Goal: Task Accomplishment & Management: Manage account settings

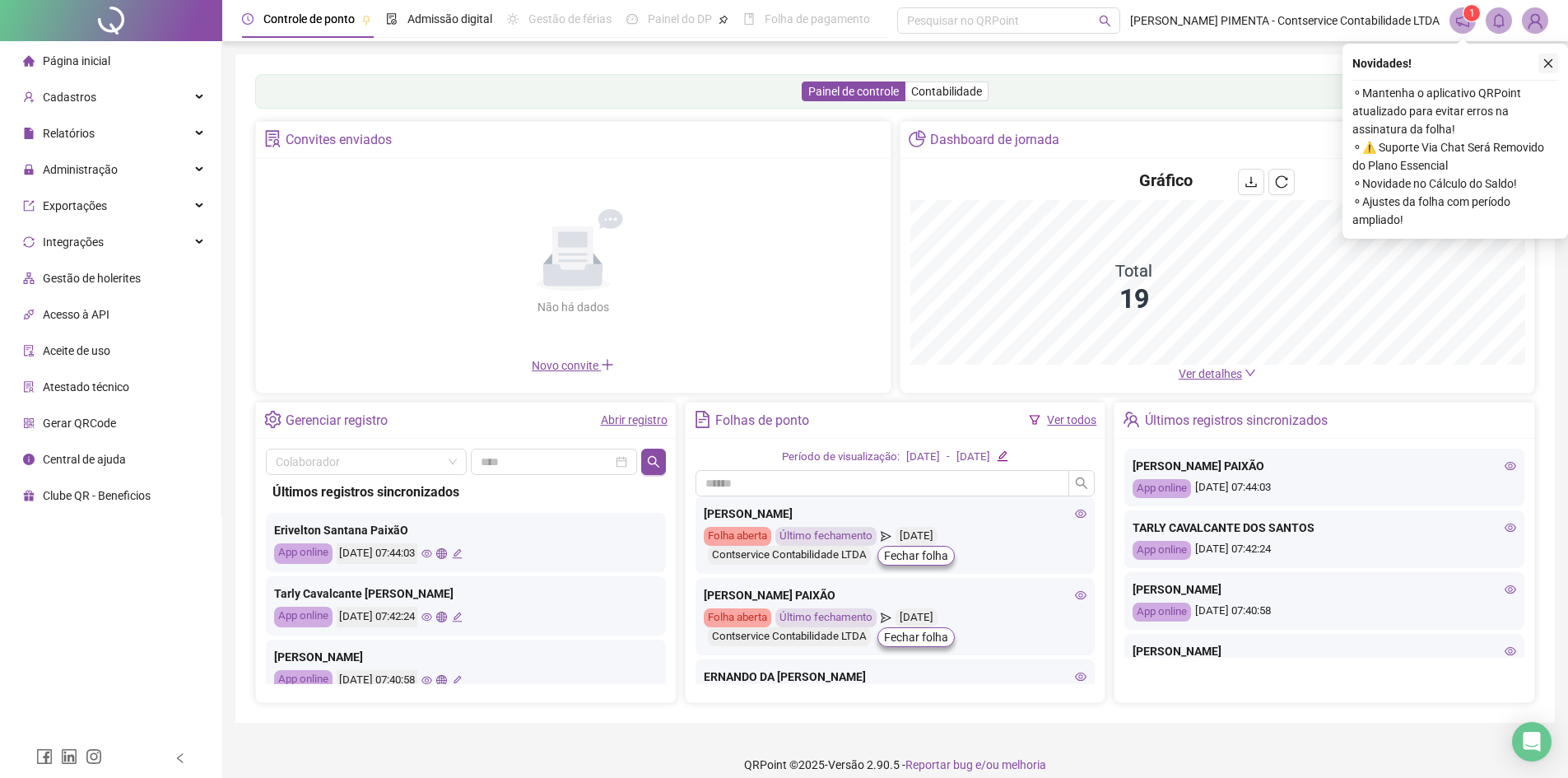
click at [1549, 57] on button "button" at bounding box center [1548, 64] width 20 height 20
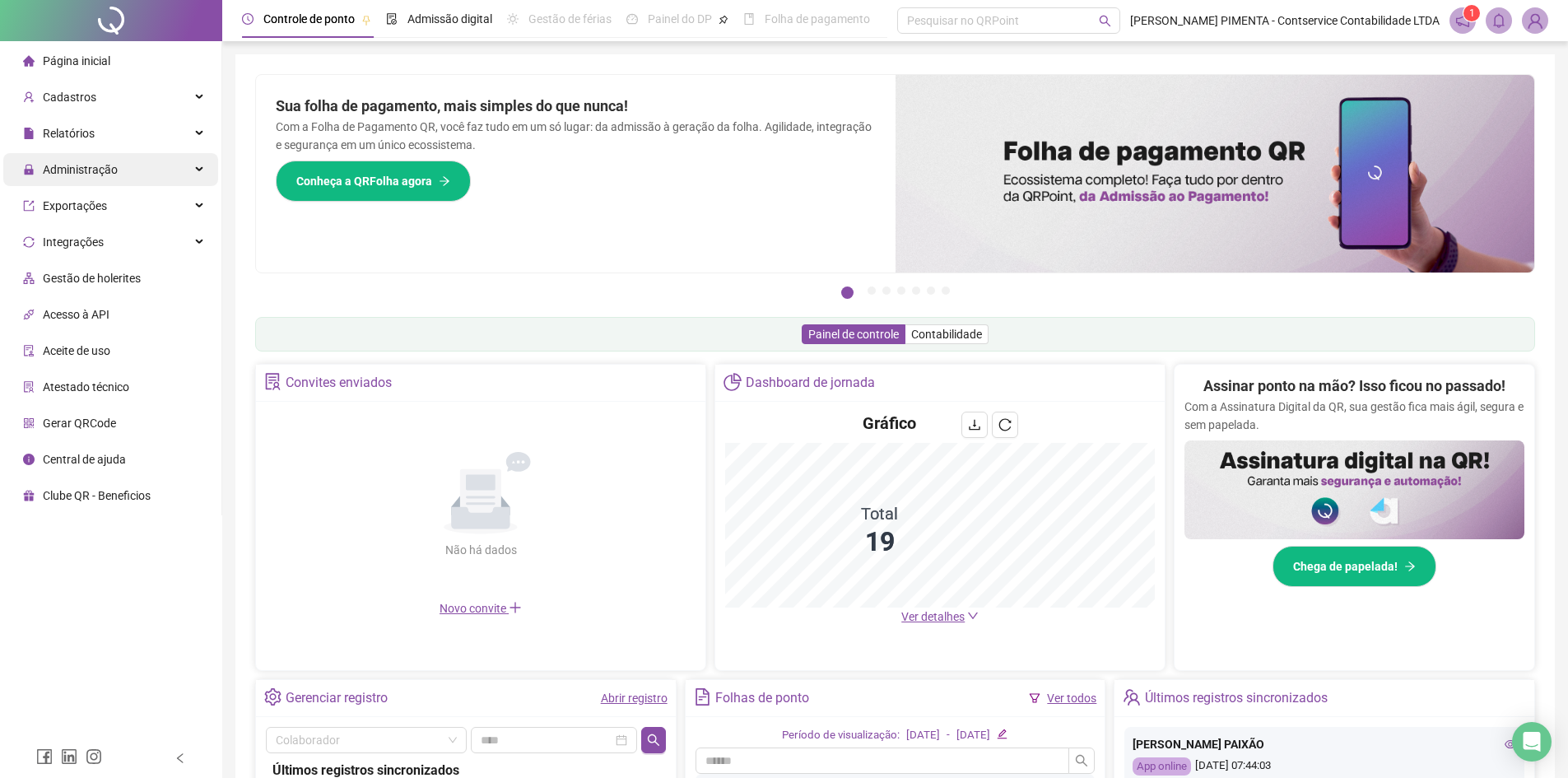
click at [122, 173] on div "Administração" at bounding box center [111, 169] width 215 height 33
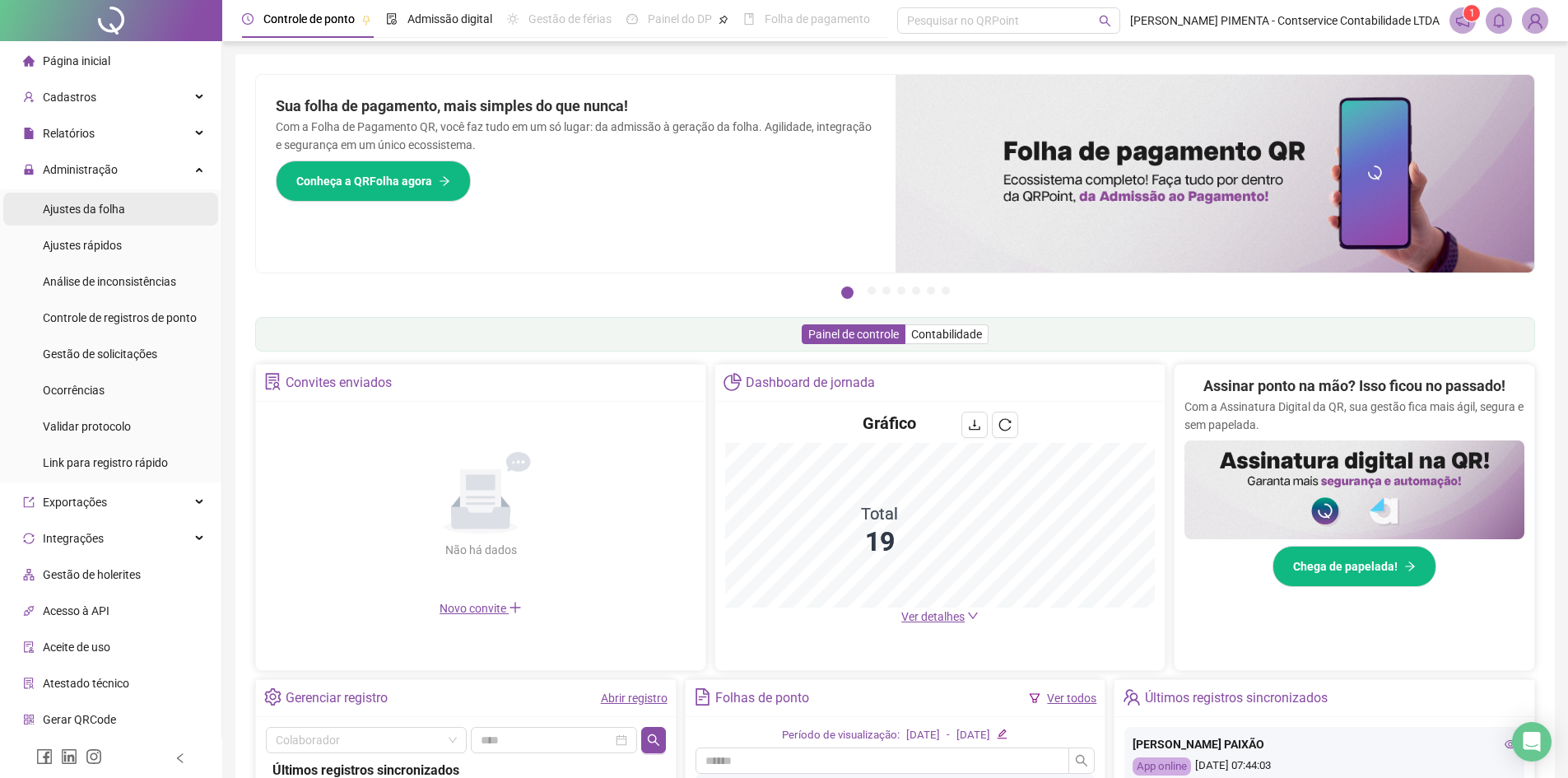
click at [116, 210] on span "Ajustes da folha" at bounding box center [84, 210] width 82 height 13
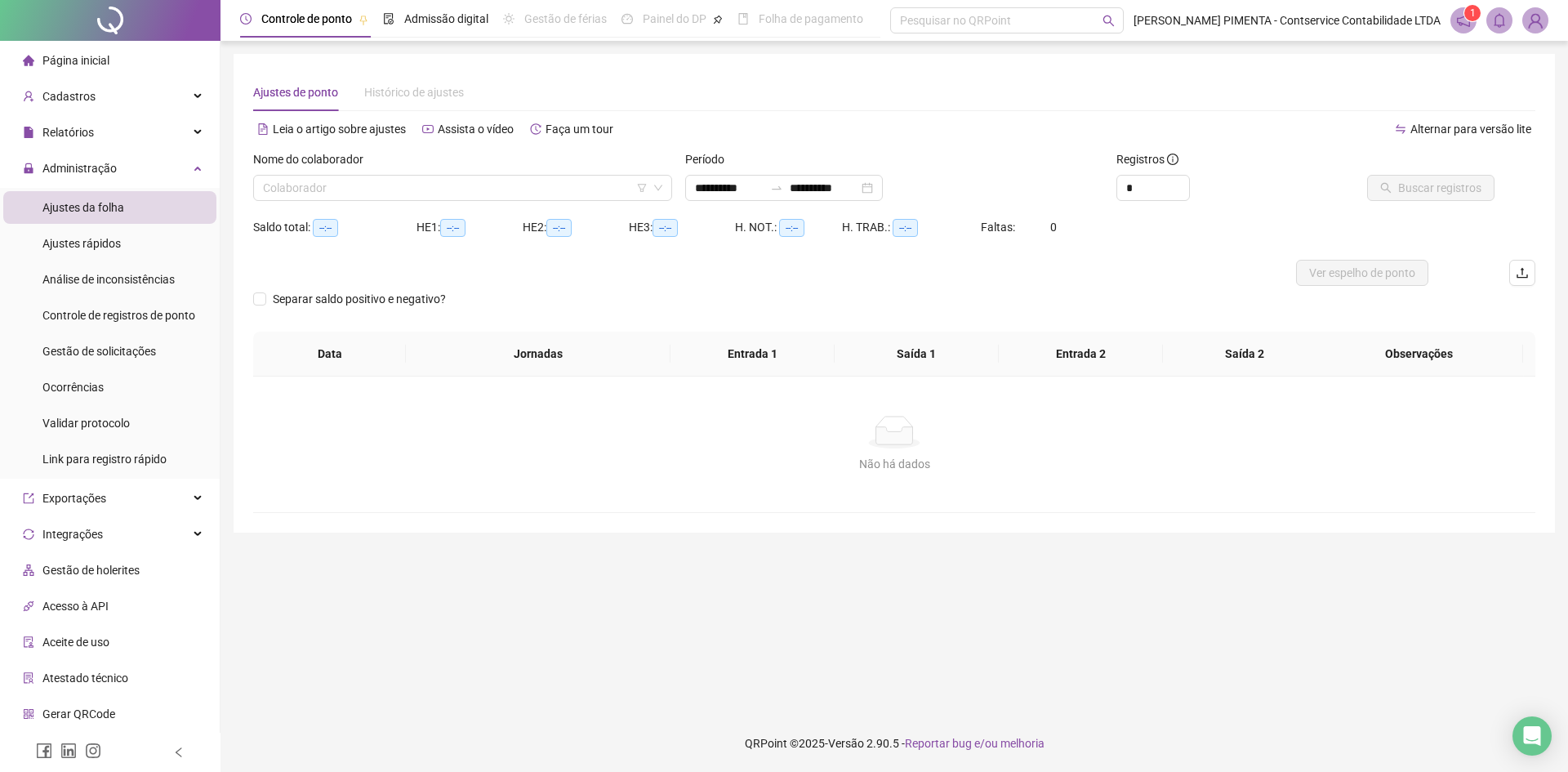
type input "**********"
click at [420, 186] on input "search" at bounding box center [455, 187] width 385 height 24
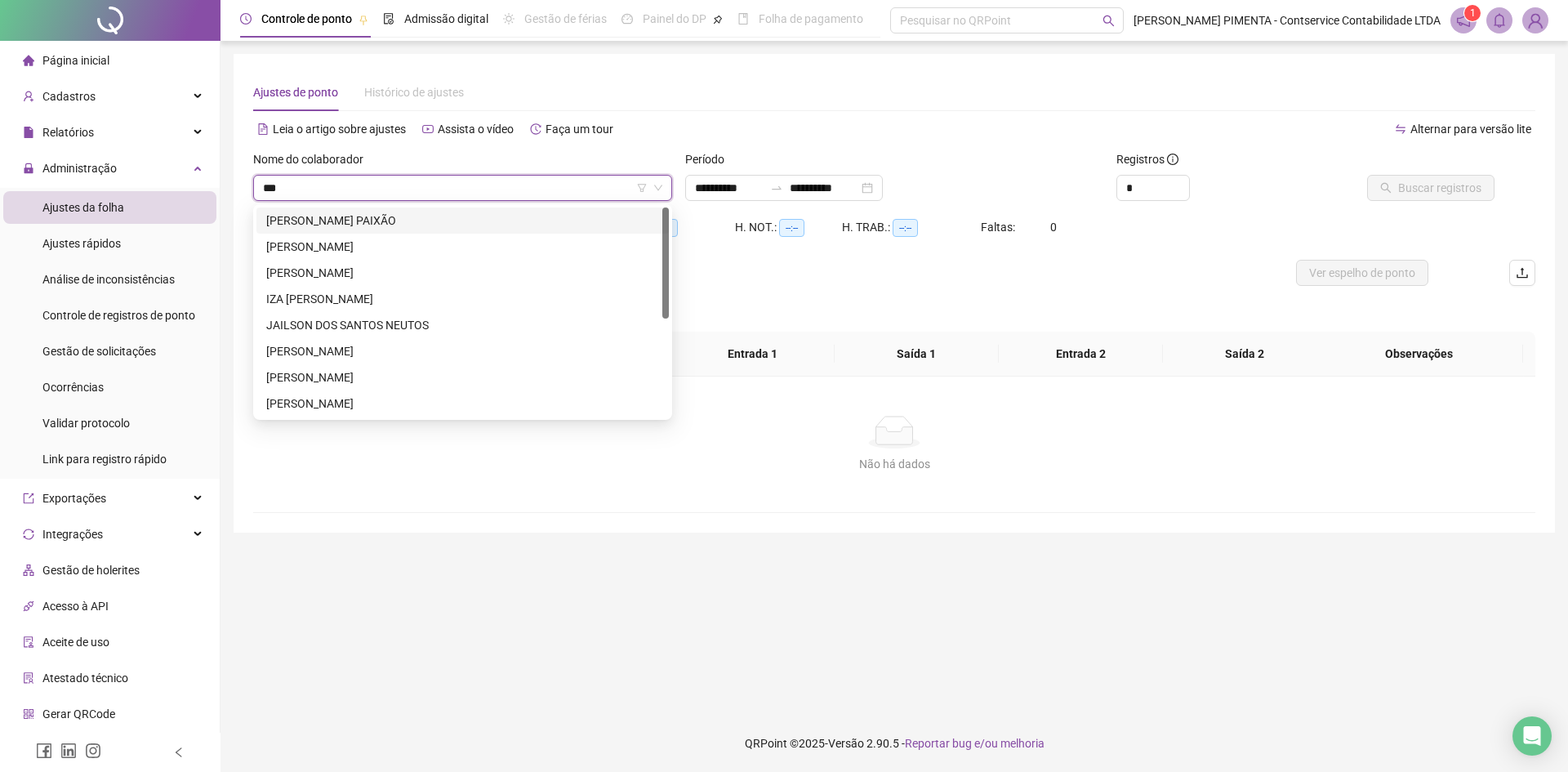
type input "***"
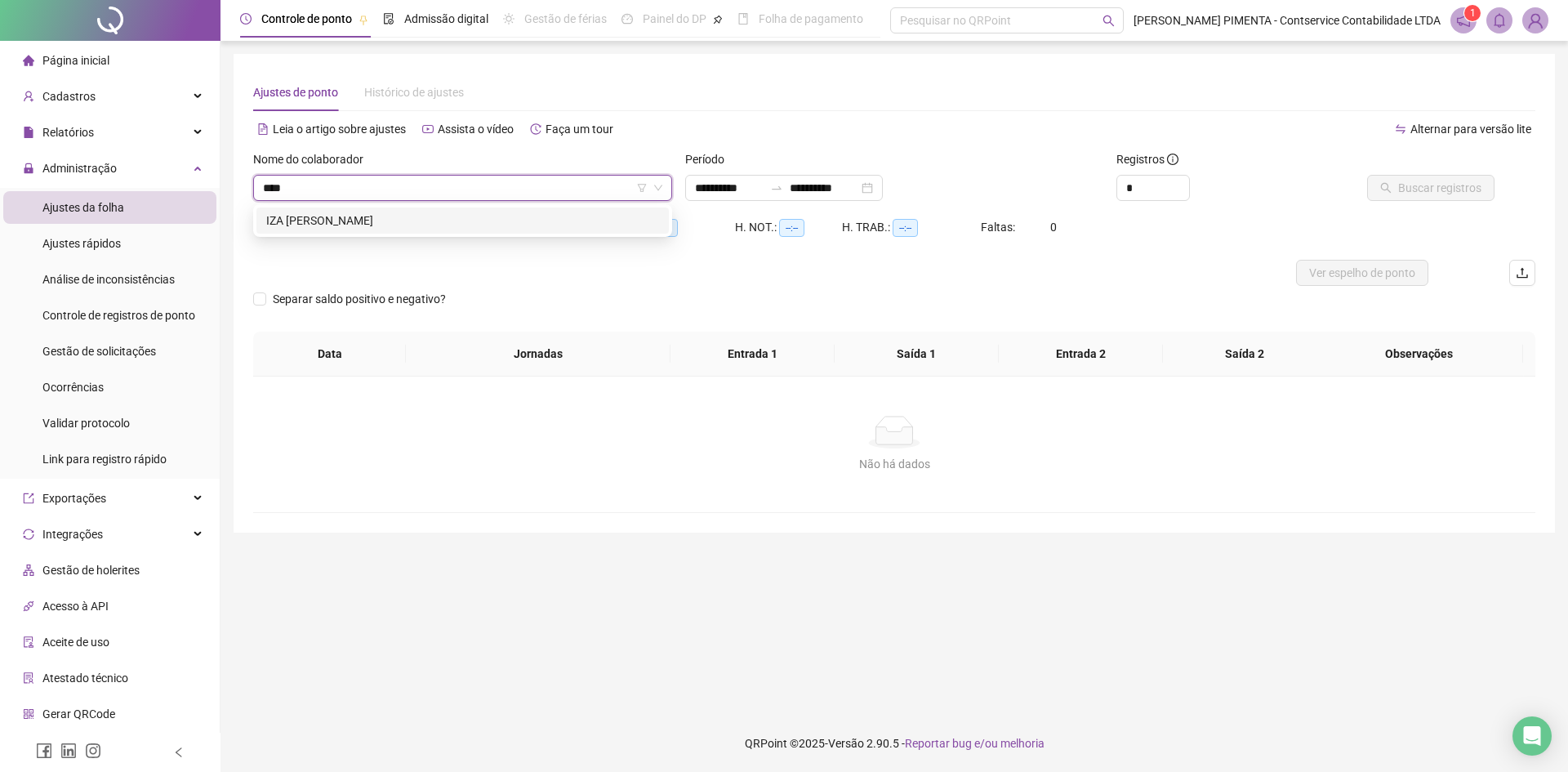
click at [391, 221] on div "IZA [PERSON_NAME]" at bounding box center [462, 220] width 393 height 18
click at [1449, 183] on span "Buscar registros" at bounding box center [1440, 188] width 83 height 18
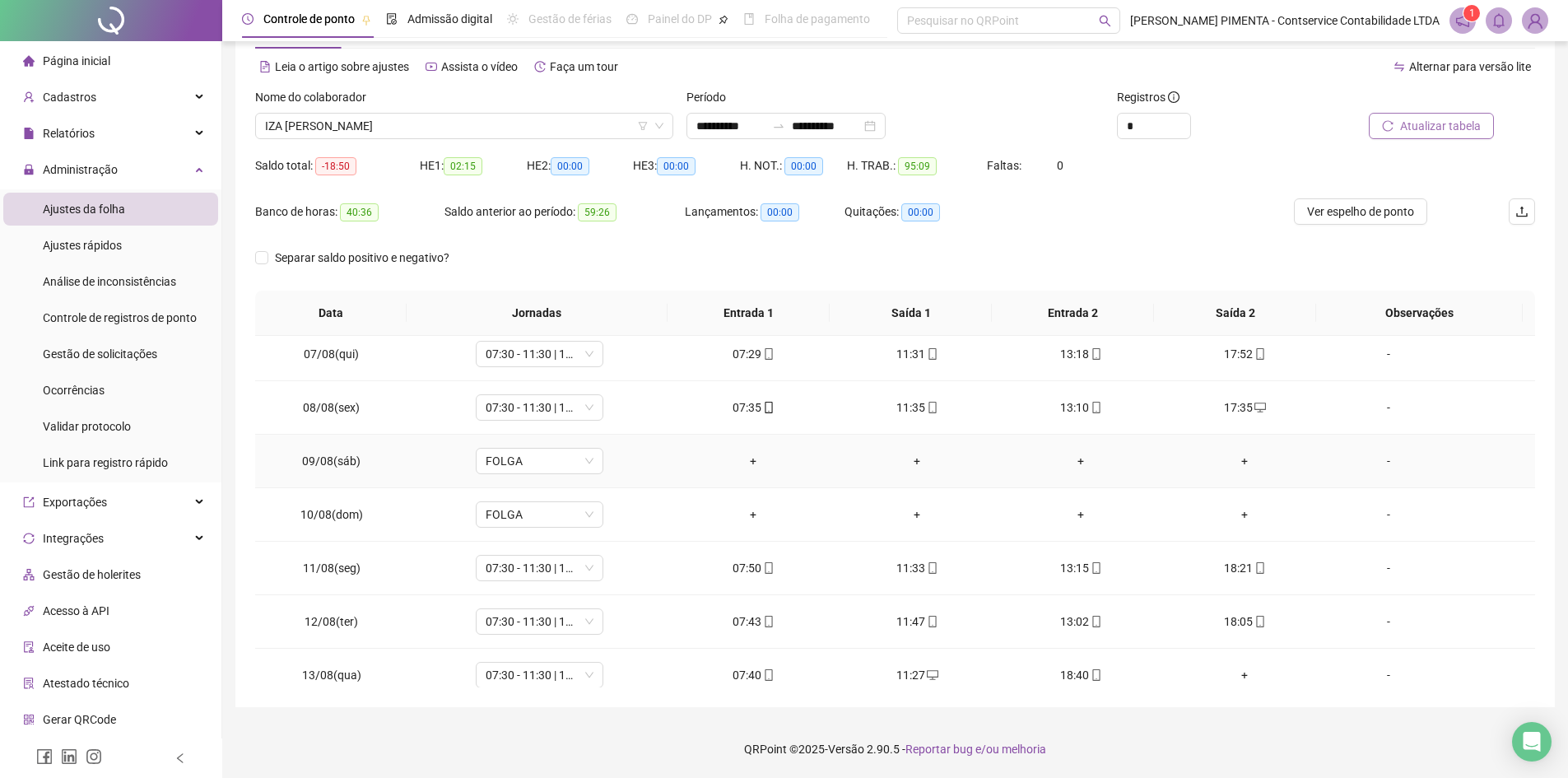
scroll to position [412, 0]
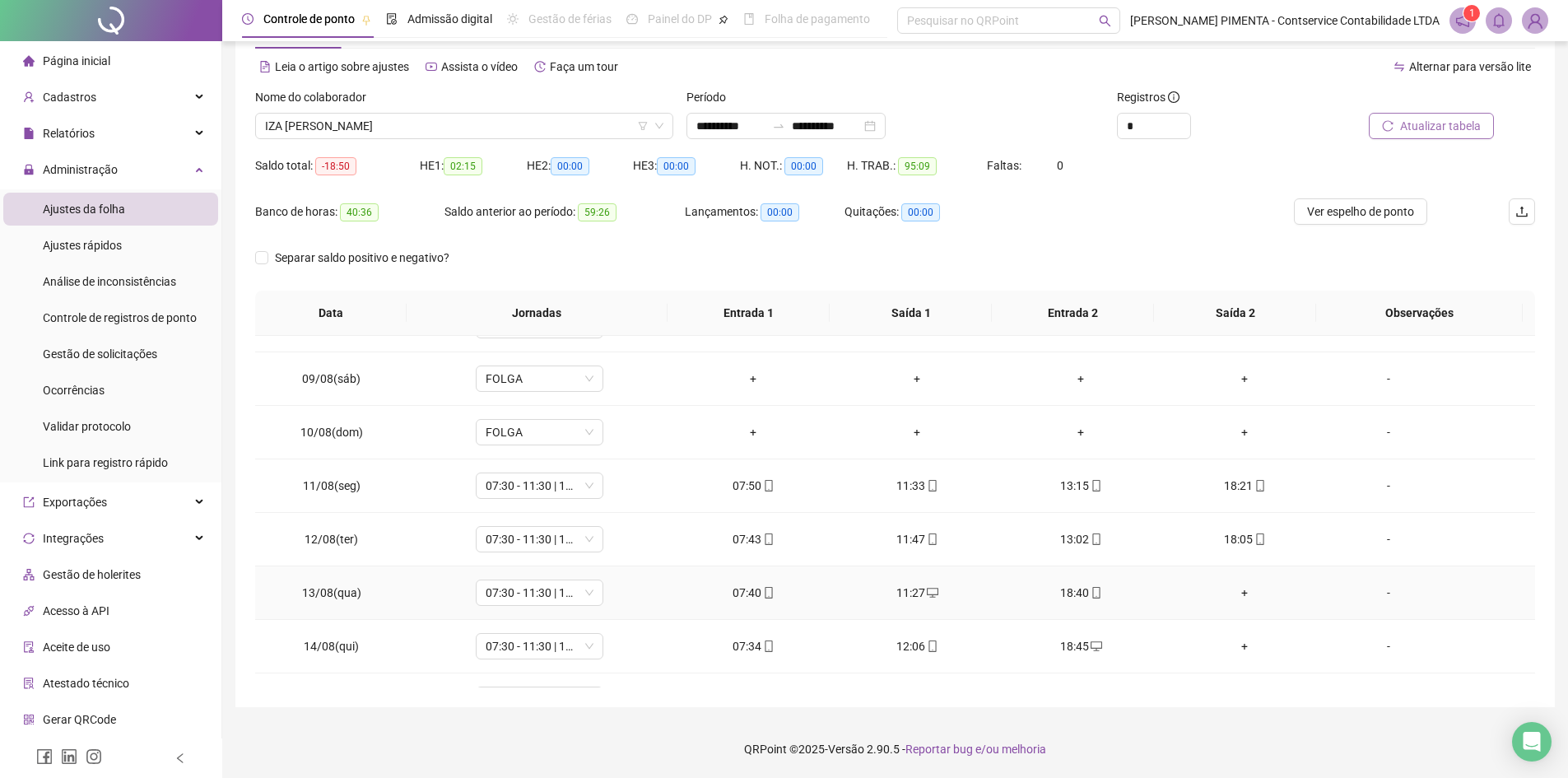
click at [1227, 589] on div "+" at bounding box center [1245, 593] width 137 height 18
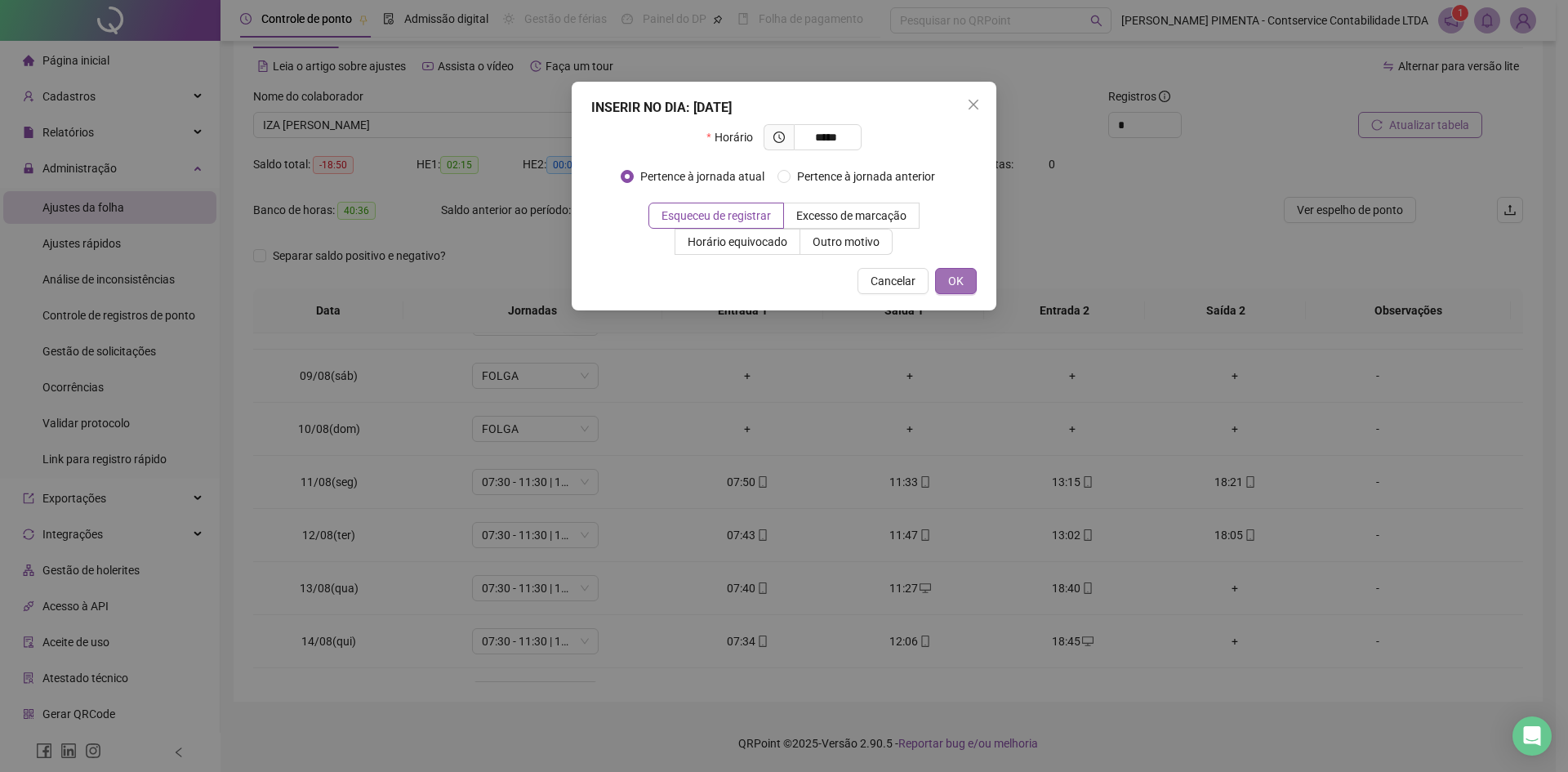
type input "*****"
click at [967, 281] on button "OK" at bounding box center [956, 280] width 42 height 26
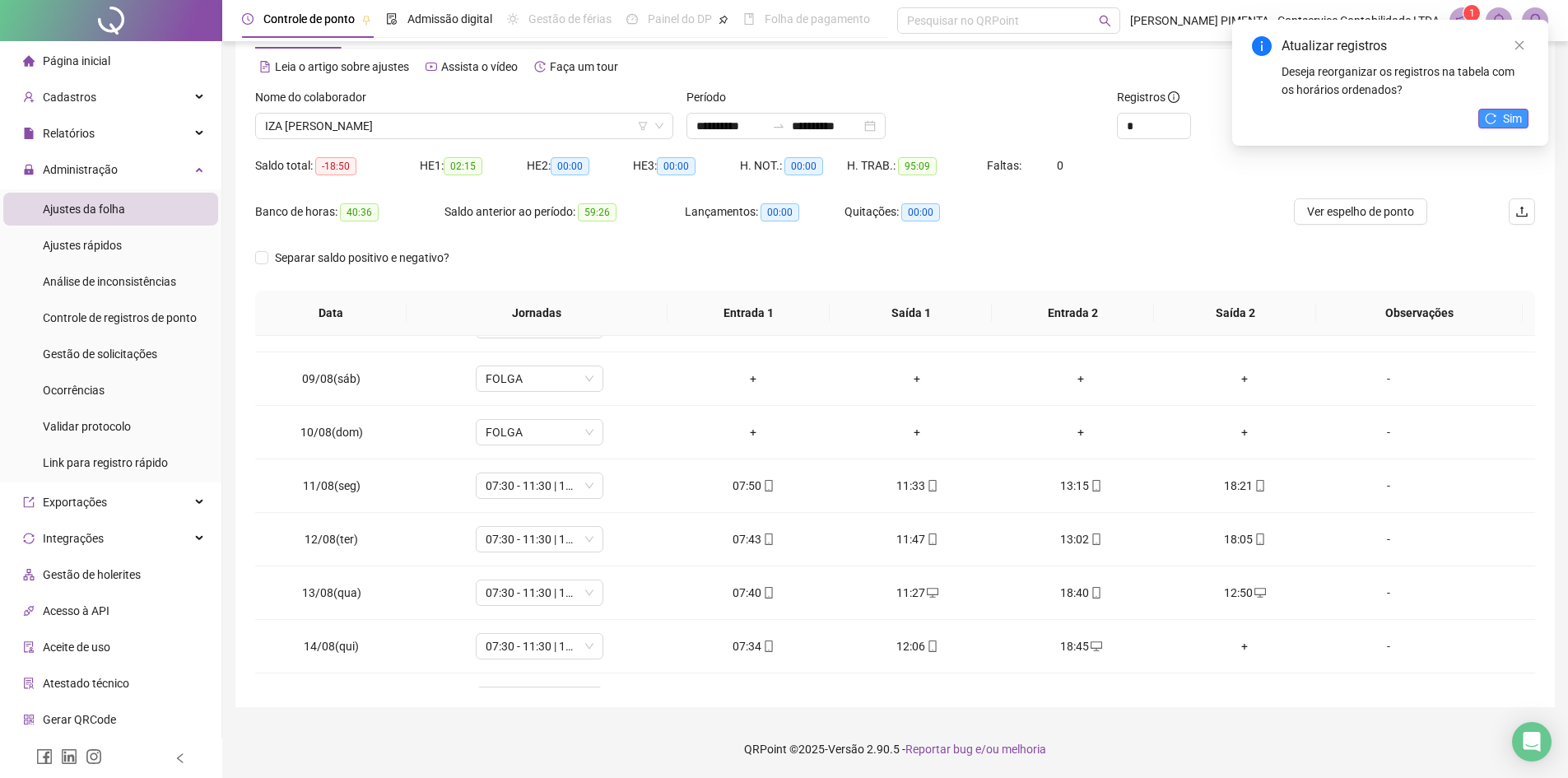
click at [1508, 120] on span "Sim" at bounding box center [1512, 119] width 19 height 18
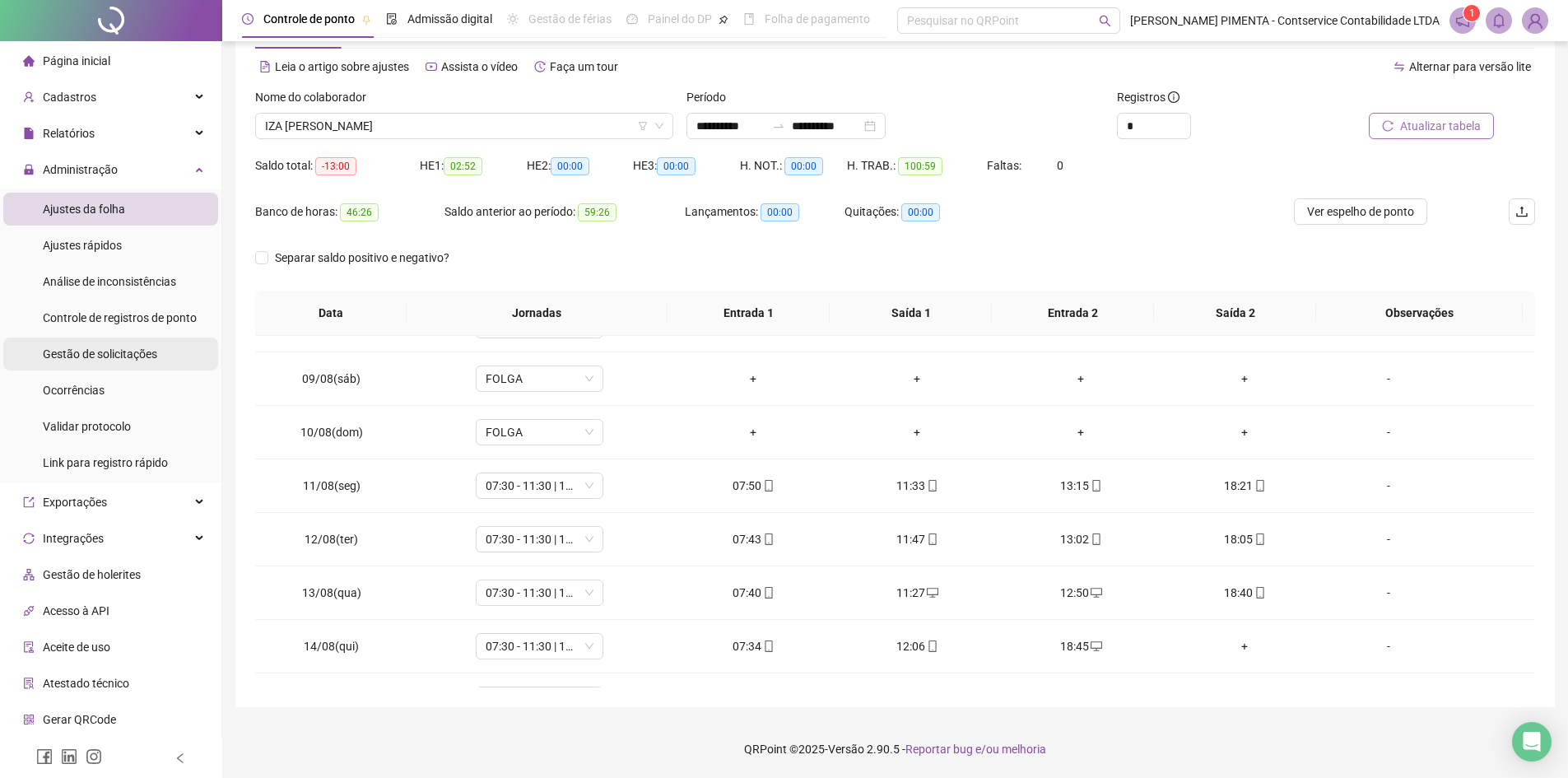
click at [96, 349] on span "Gestão de solicitações" at bounding box center [100, 354] width 114 height 13
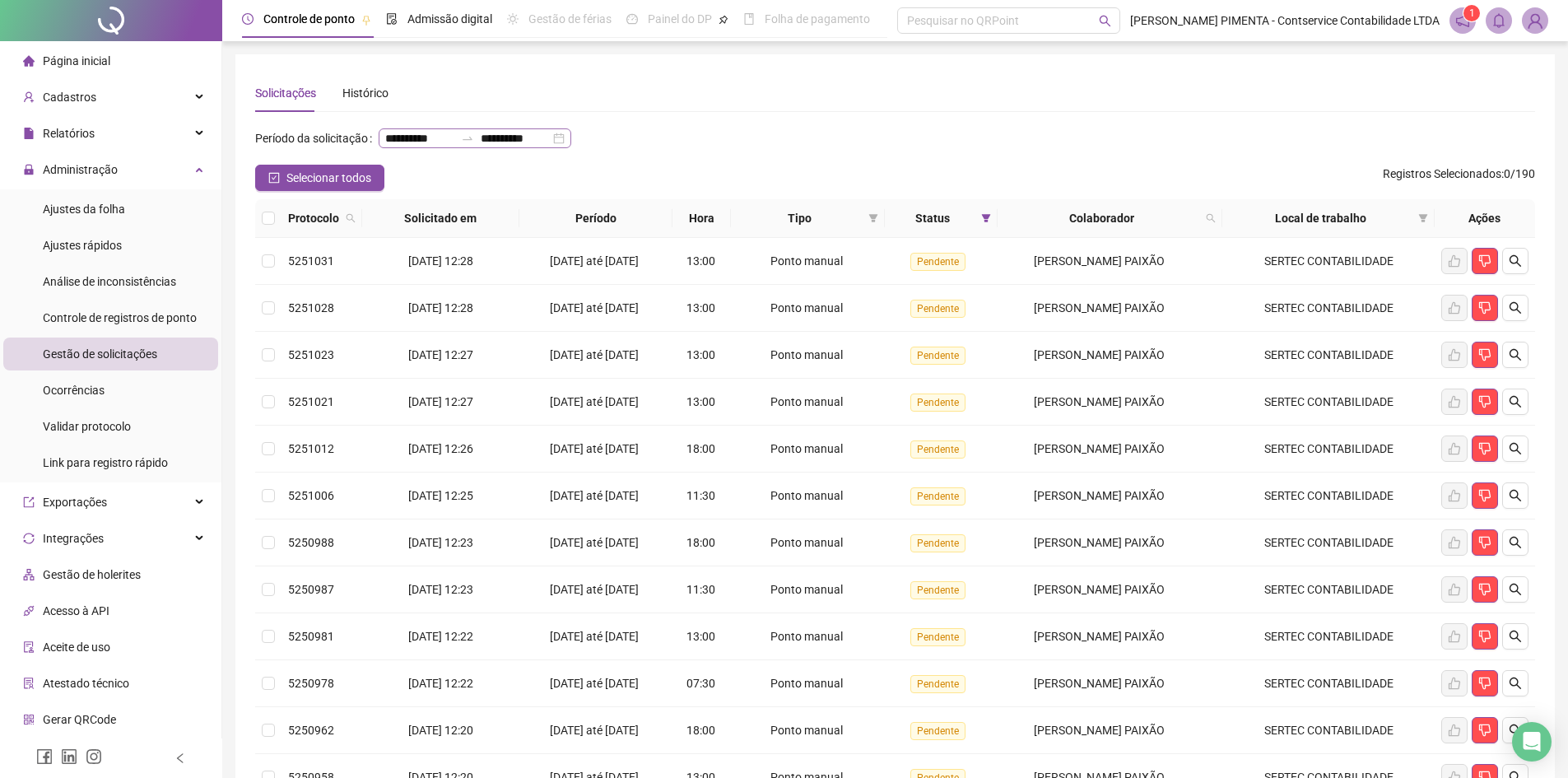
click at [480, 148] on div "**********" at bounding box center [475, 138] width 193 height 20
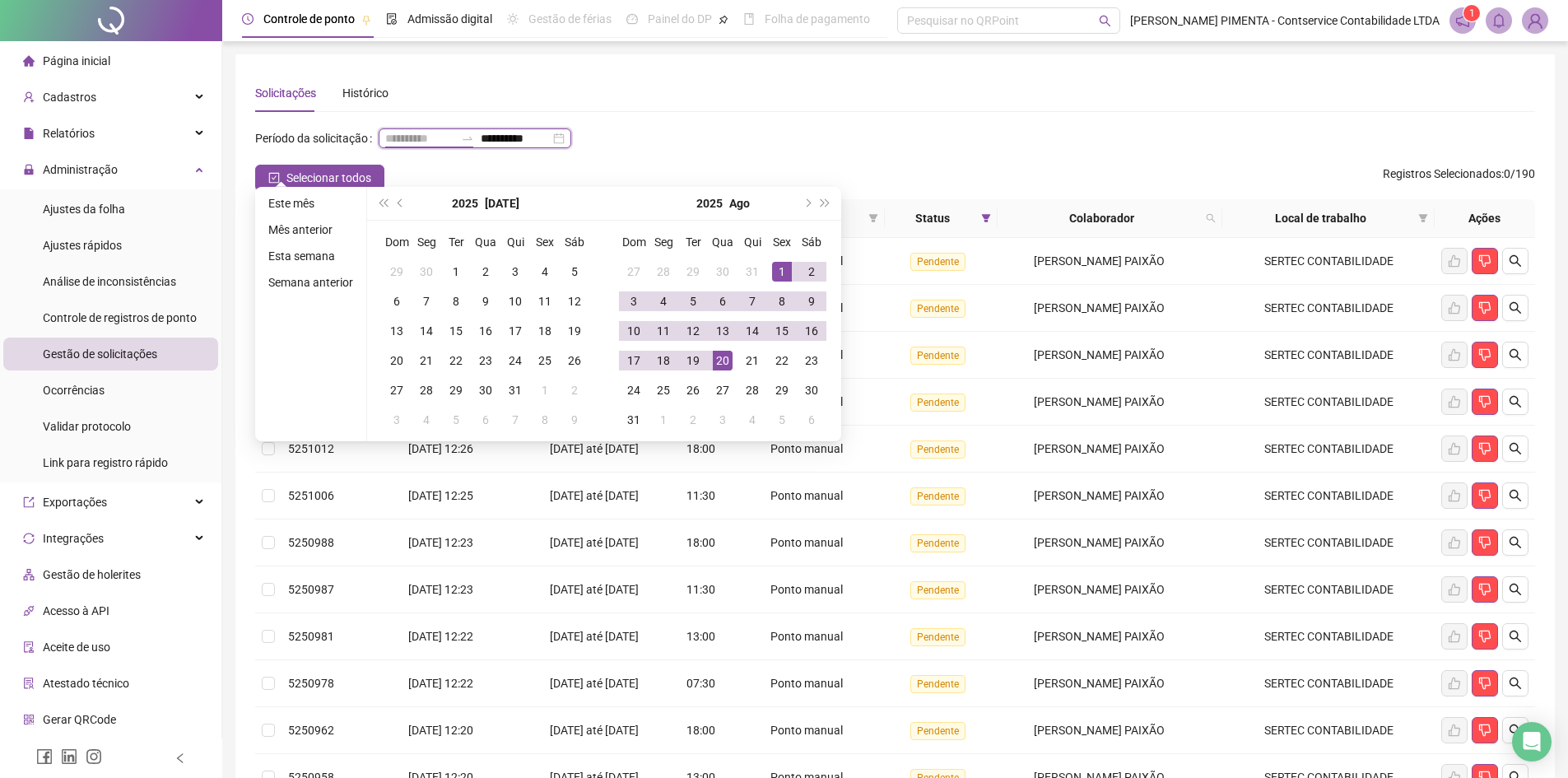
type input "**********"
click at [783, 267] on div "1" at bounding box center [782, 272] width 20 height 20
type input "**********"
click at [727, 361] on div "20" at bounding box center [722, 360] width 20 height 20
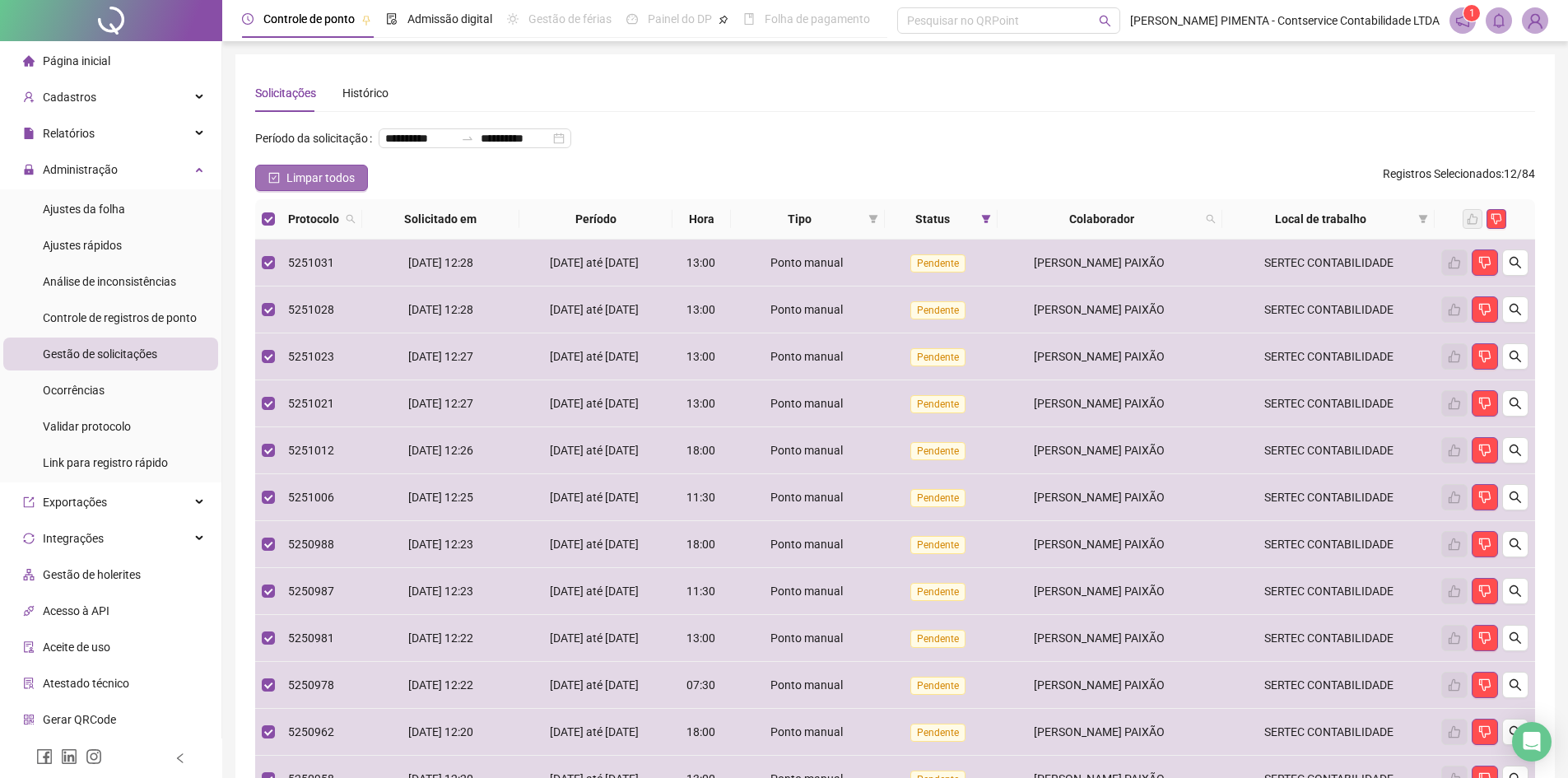
click at [349, 187] on span "Limpar todos" at bounding box center [321, 178] width 69 height 18
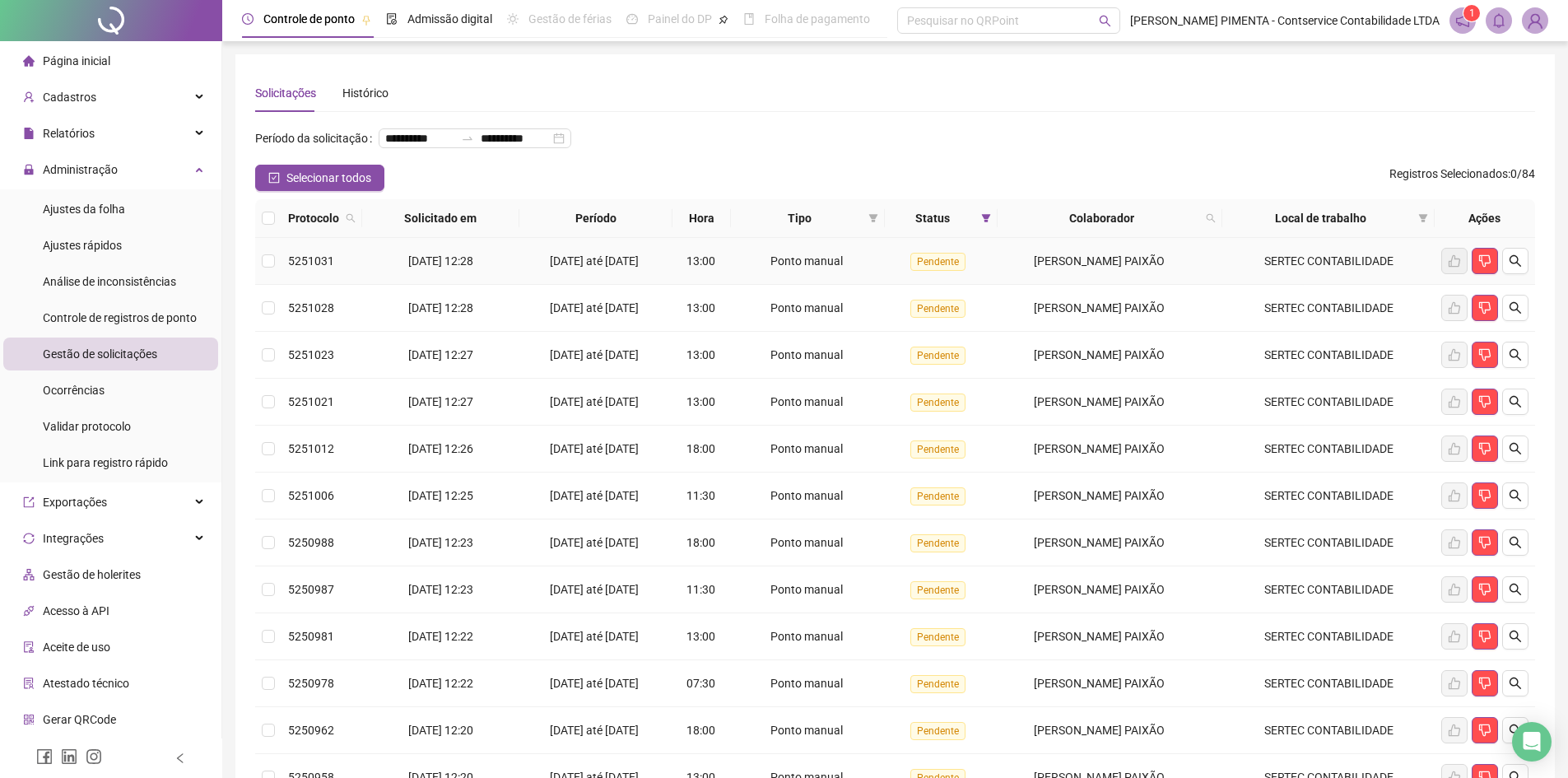
click at [276, 285] on td at bounding box center [267, 262] width 26 height 47
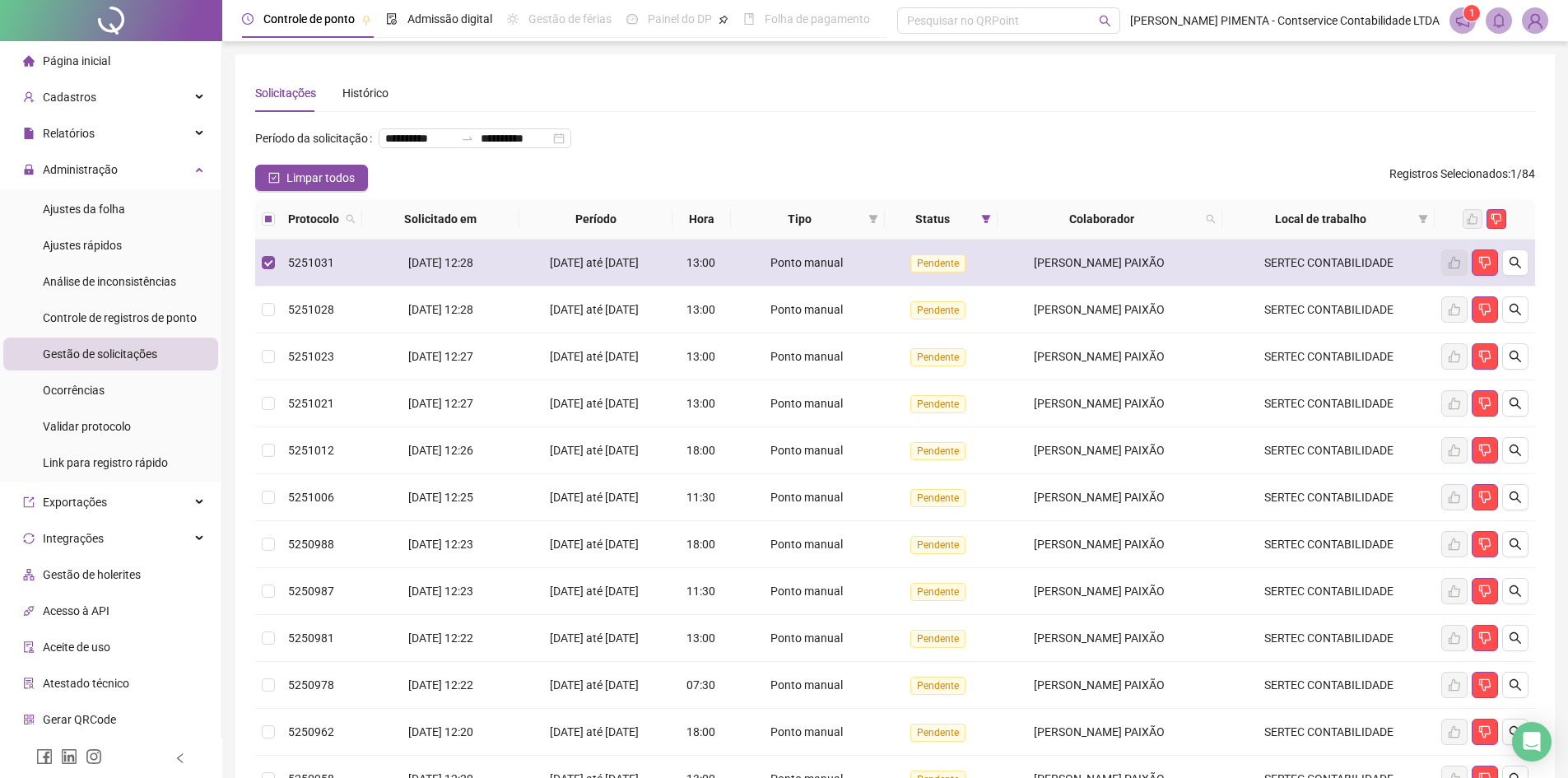
click at [276, 287] on td at bounding box center [267, 263] width 26 height 47
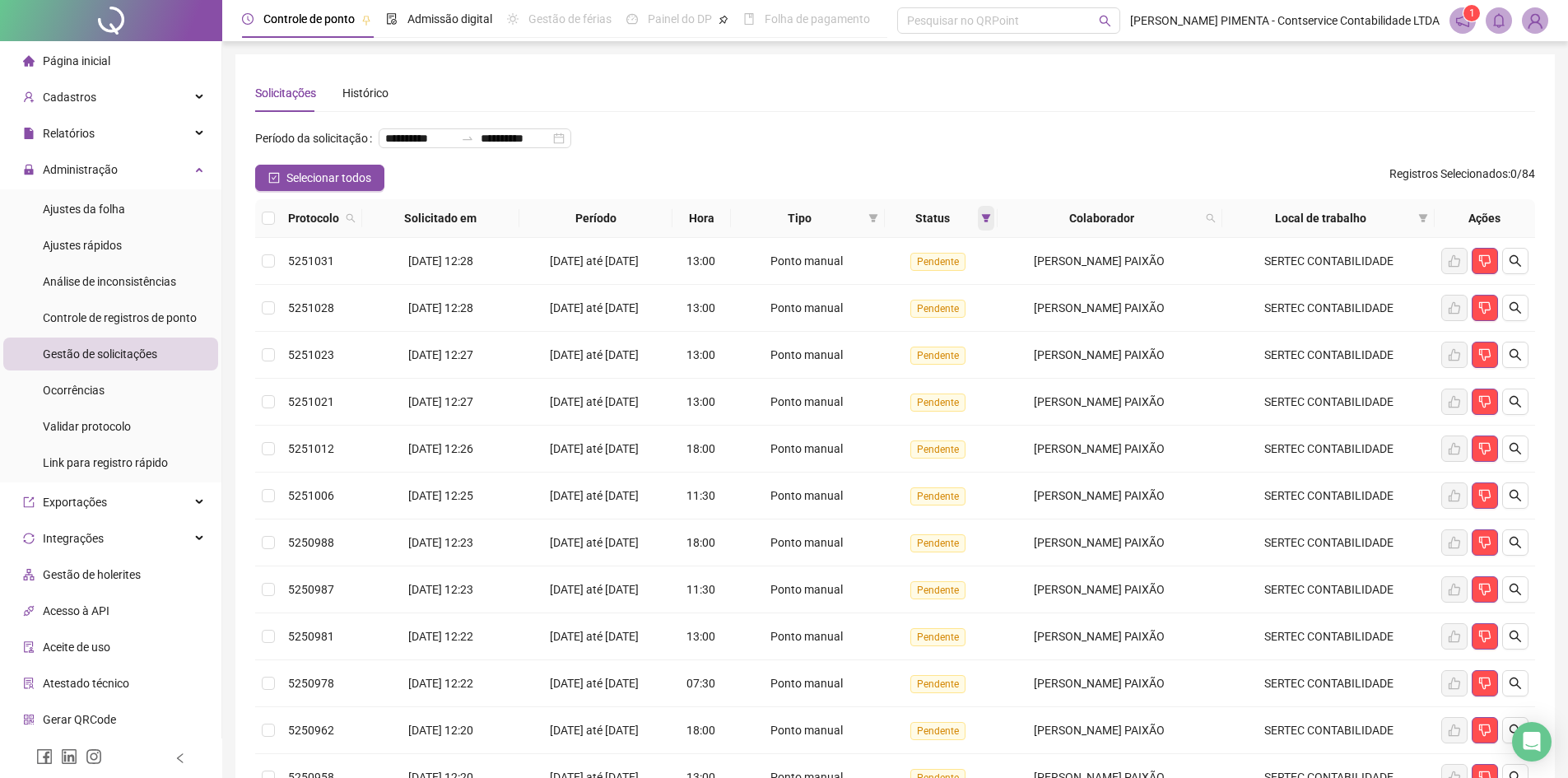
click at [978, 231] on span at bounding box center [986, 217] width 17 height 24
click at [924, 360] on span "Resetar" at bounding box center [916, 365] width 39 height 18
click at [981, 360] on button "OK" at bounding box center [972, 365] width 28 height 20
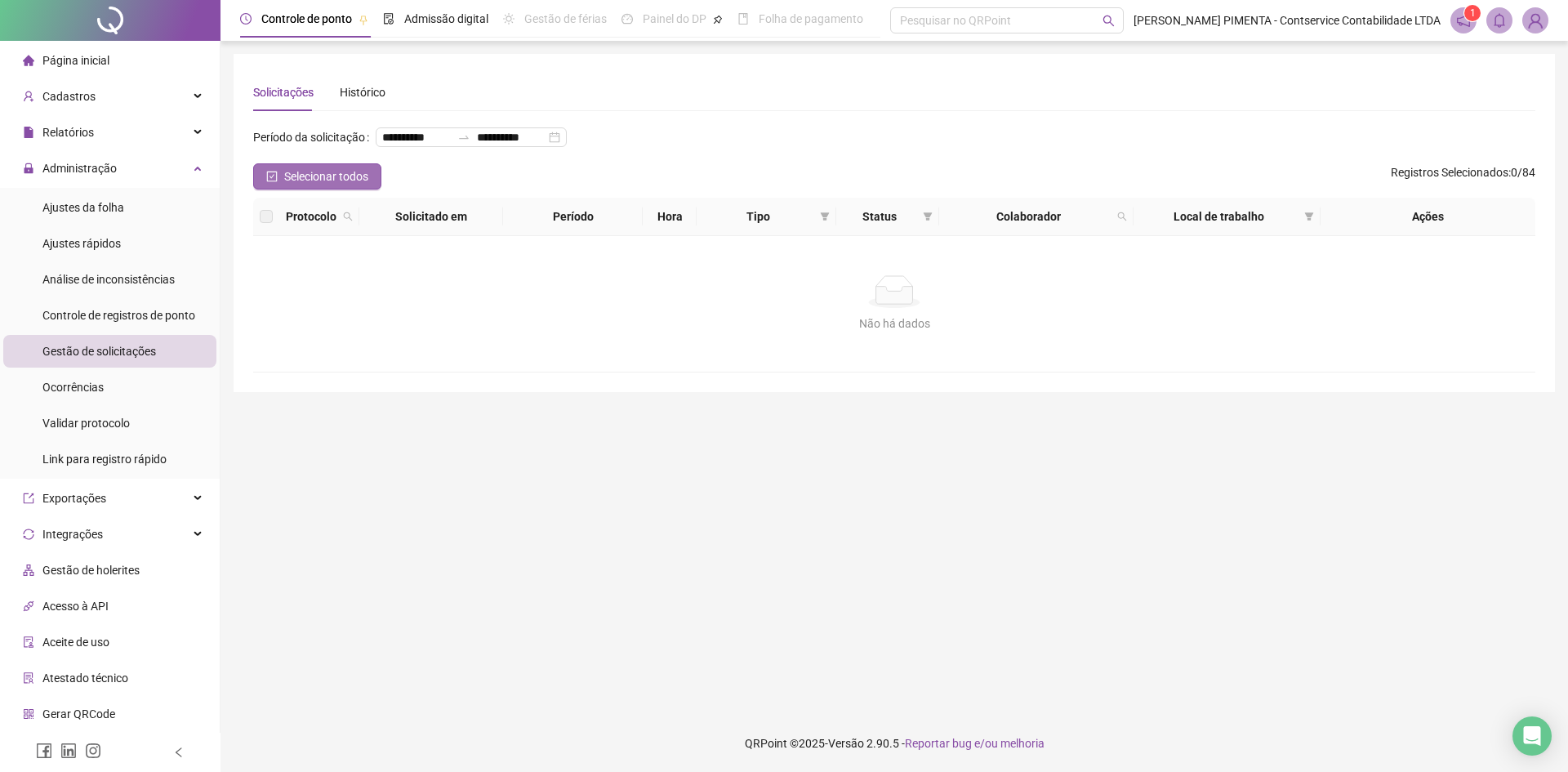
click at [315, 186] on span "Selecionar todos" at bounding box center [326, 176] width 84 height 18
click at [923, 229] on span at bounding box center [928, 215] width 17 height 24
click at [888, 305] on span "Pendente" at bounding box center [887, 303] width 55 height 18
click at [919, 357] on span "OK" at bounding box center [914, 362] width 16 height 18
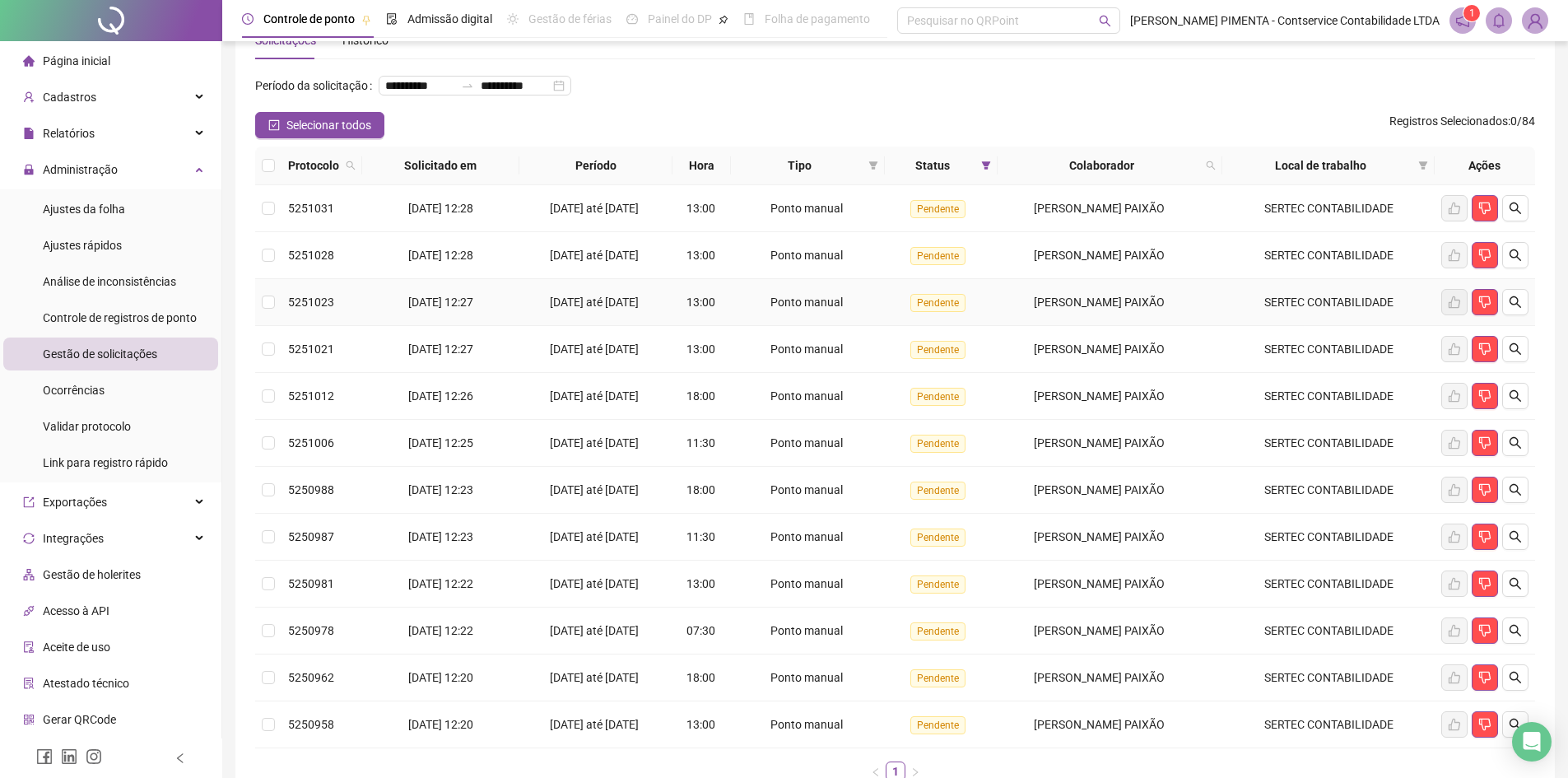
scroll to position [82, 0]
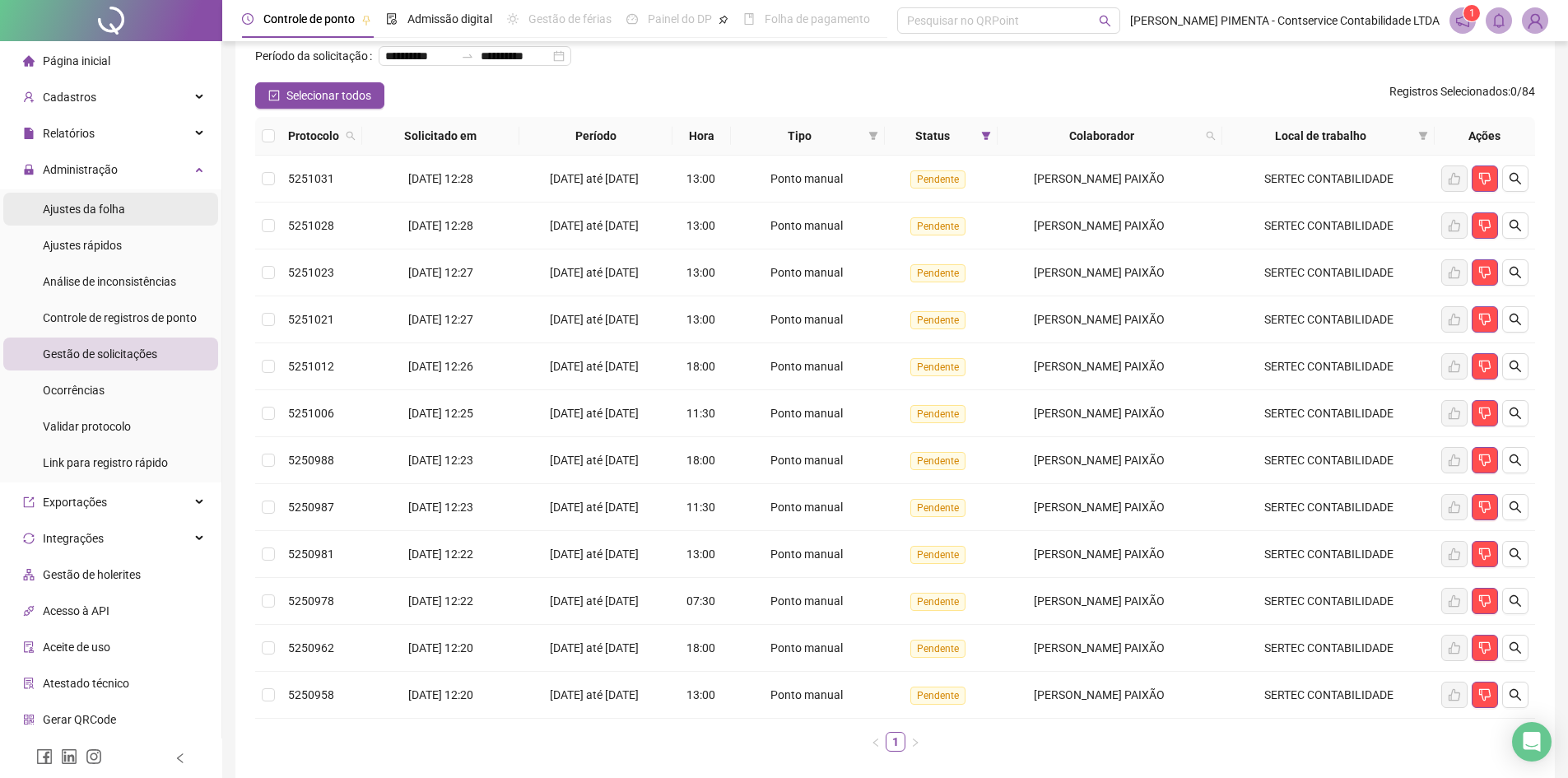
click at [114, 200] on div "Ajustes da folha" at bounding box center [84, 209] width 82 height 33
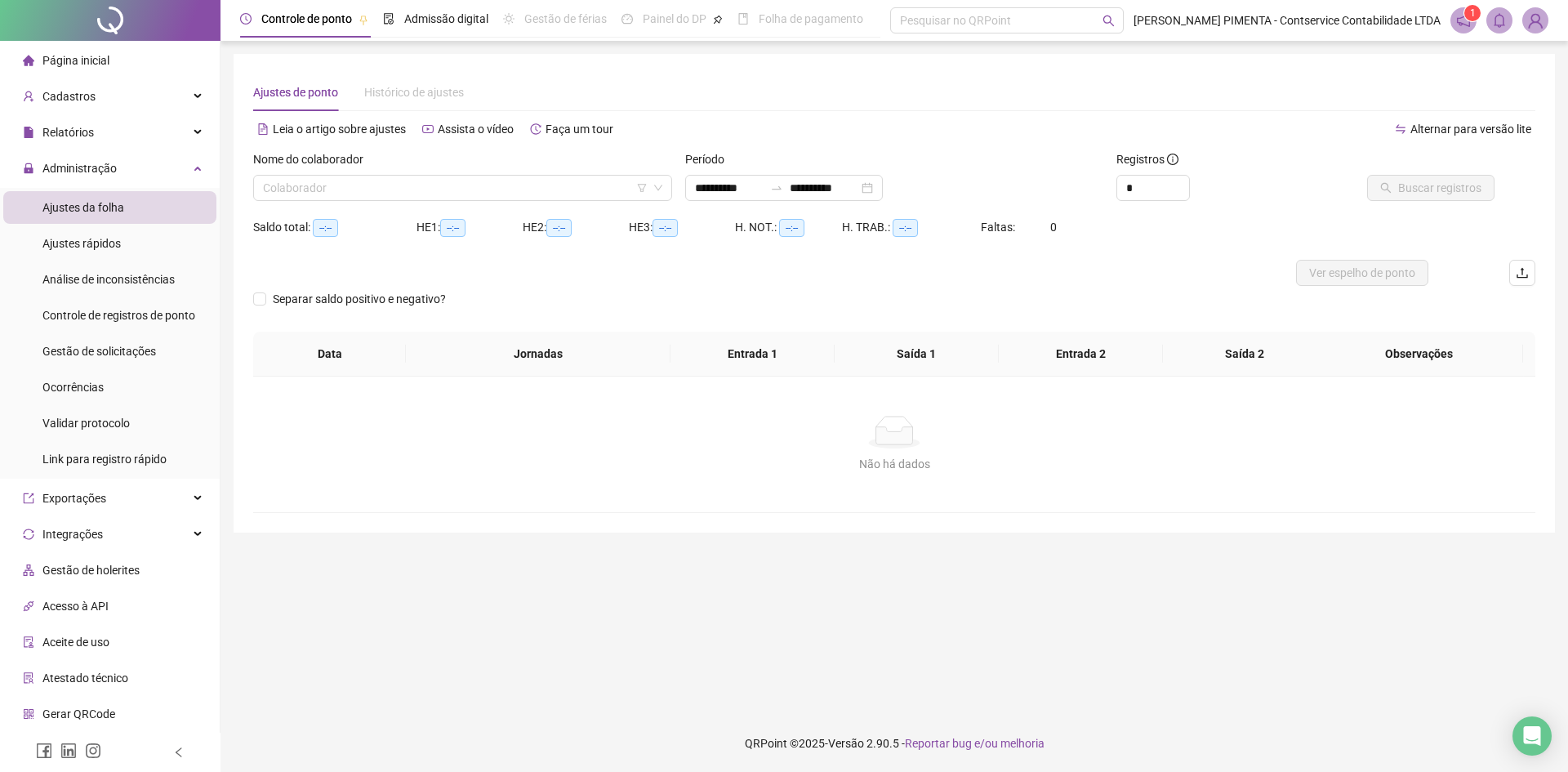
type input "**********"
click at [549, 194] on input "search" at bounding box center [455, 187] width 385 height 24
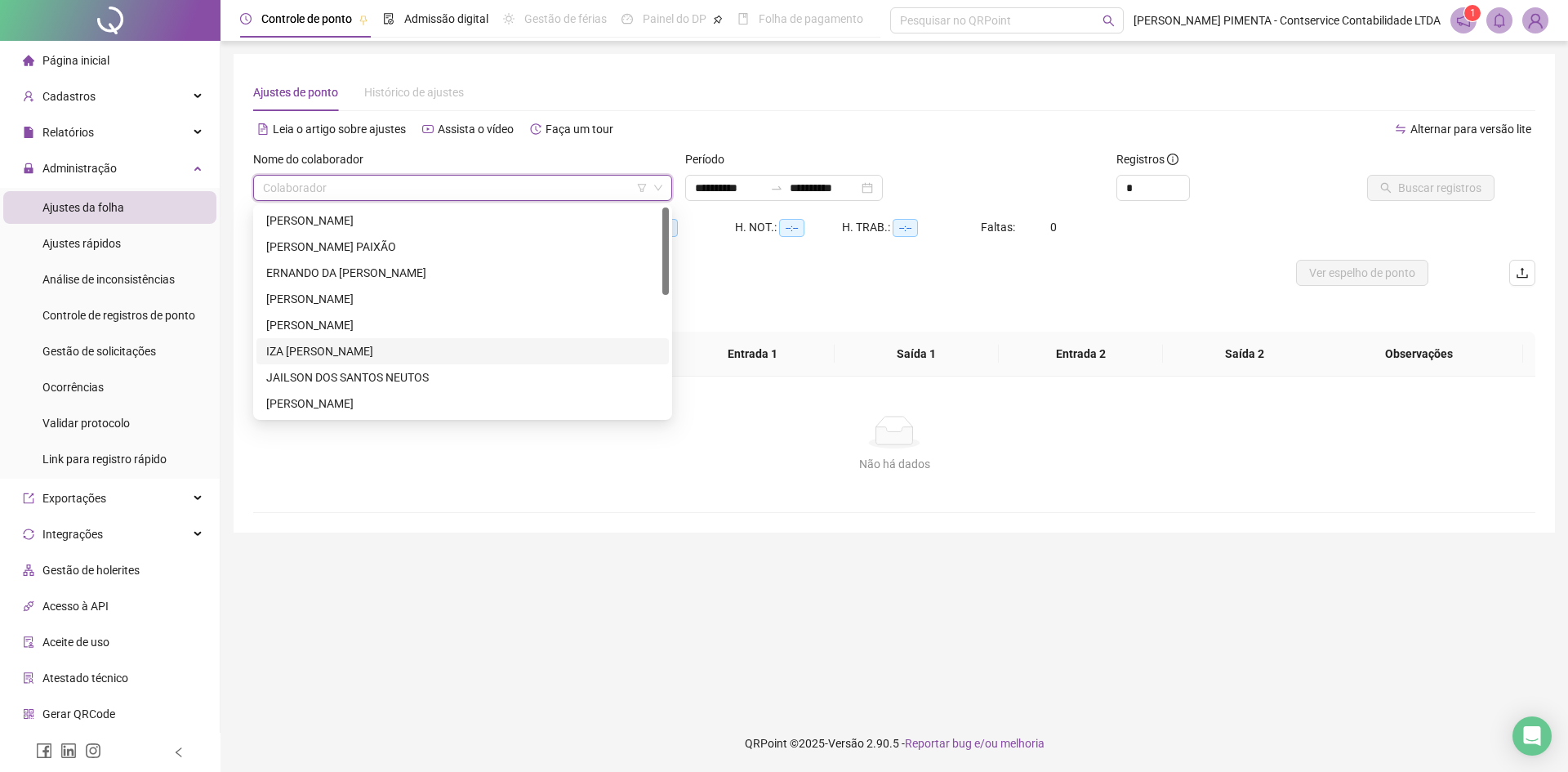
click at [336, 348] on div "IZA [PERSON_NAME]" at bounding box center [462, 351] width 393 height 18
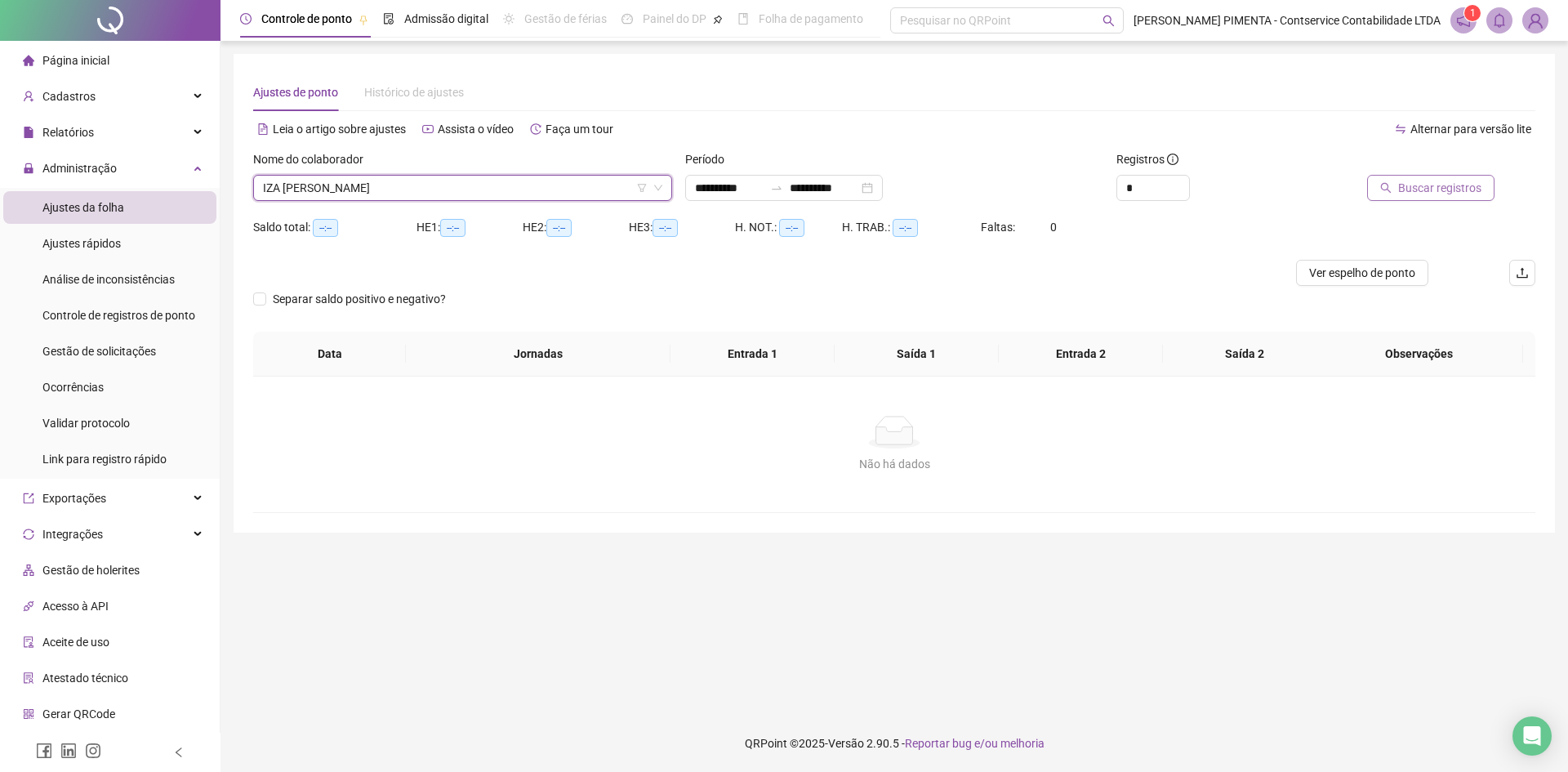
click at [1473, 181] on span "Buscar registros" at bounding box center [1440, 188] width 83 height 18
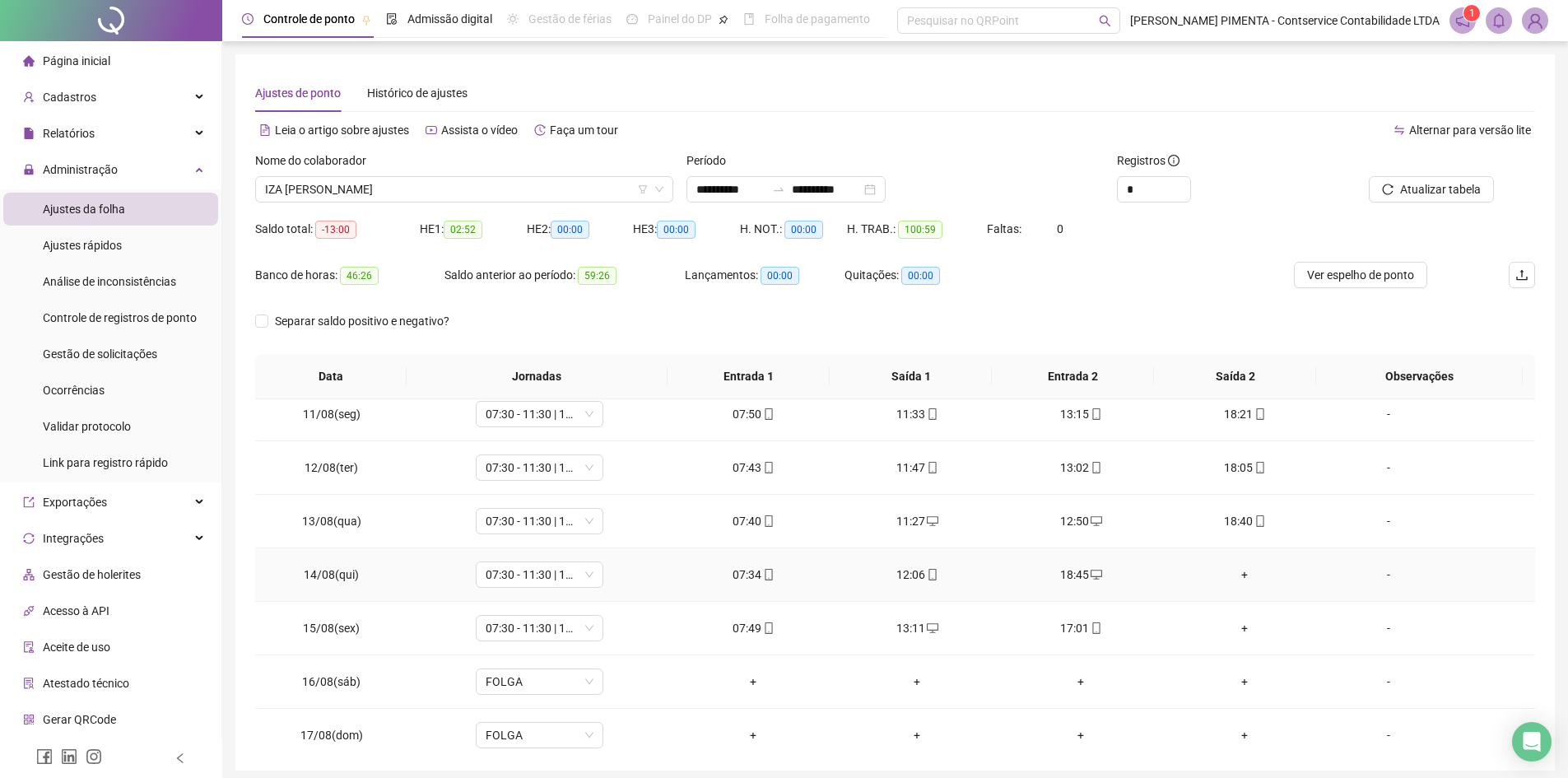
scroll to position [494, 0]
click at [1234, 627] on div "+" at bounding box center [1245, 627] width 137 height 18
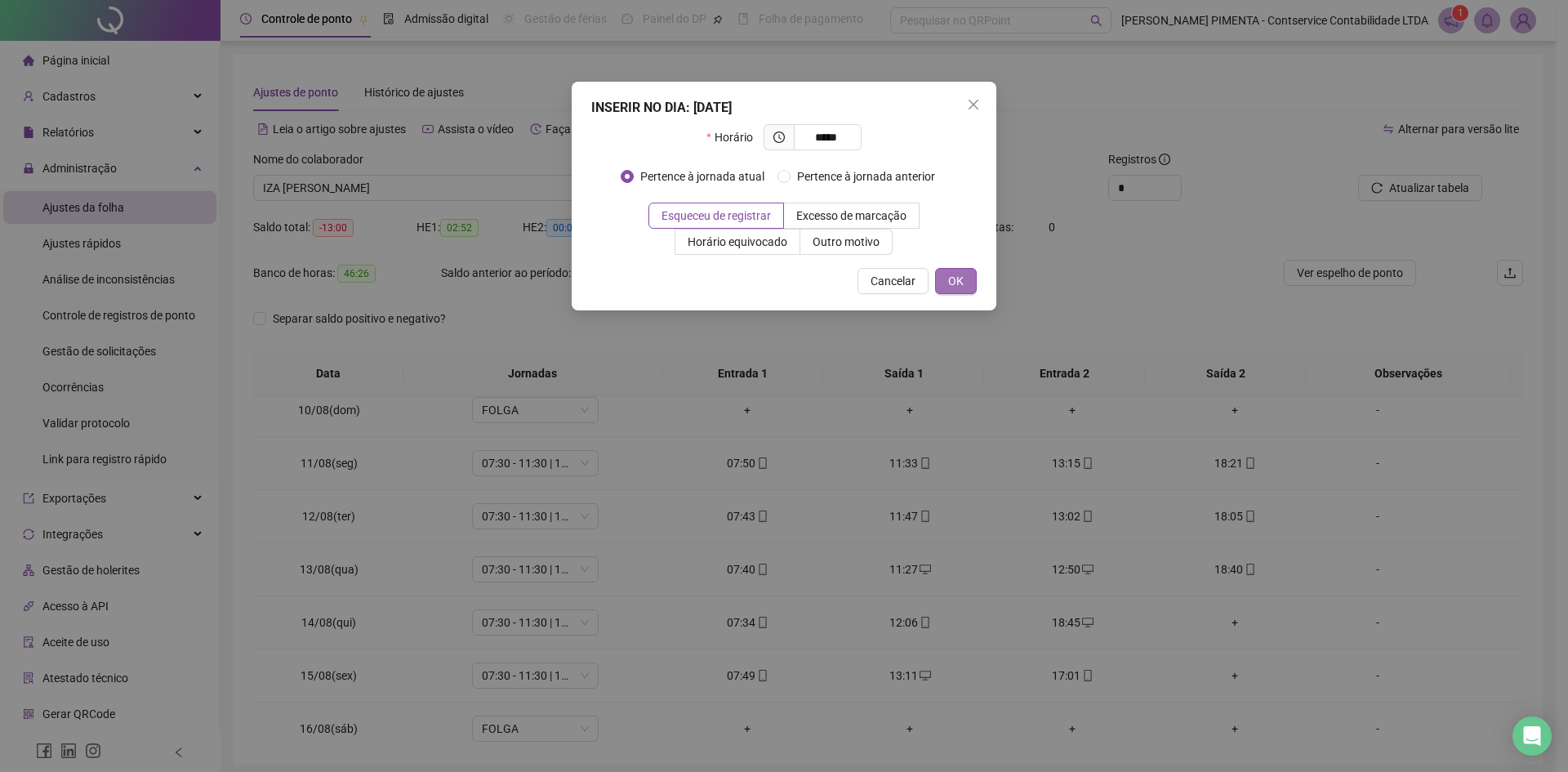
type input "*****"
click at [952, 280] on span "OK" at bounding box center [956, 281] width 16 height 18
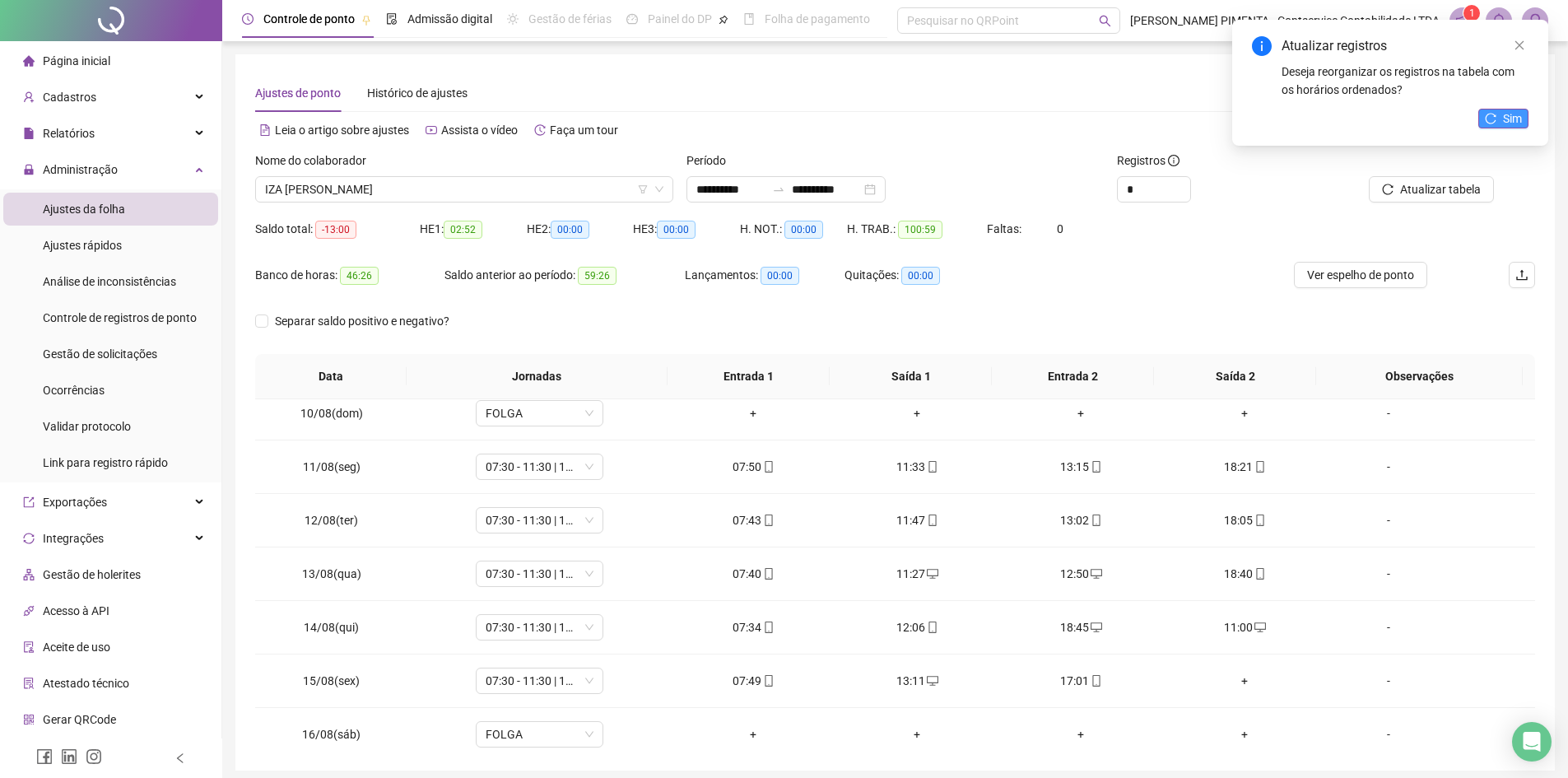
click at [1498, 114] on button "Sim" at bounding box center [1503, 119] width 50 height 20
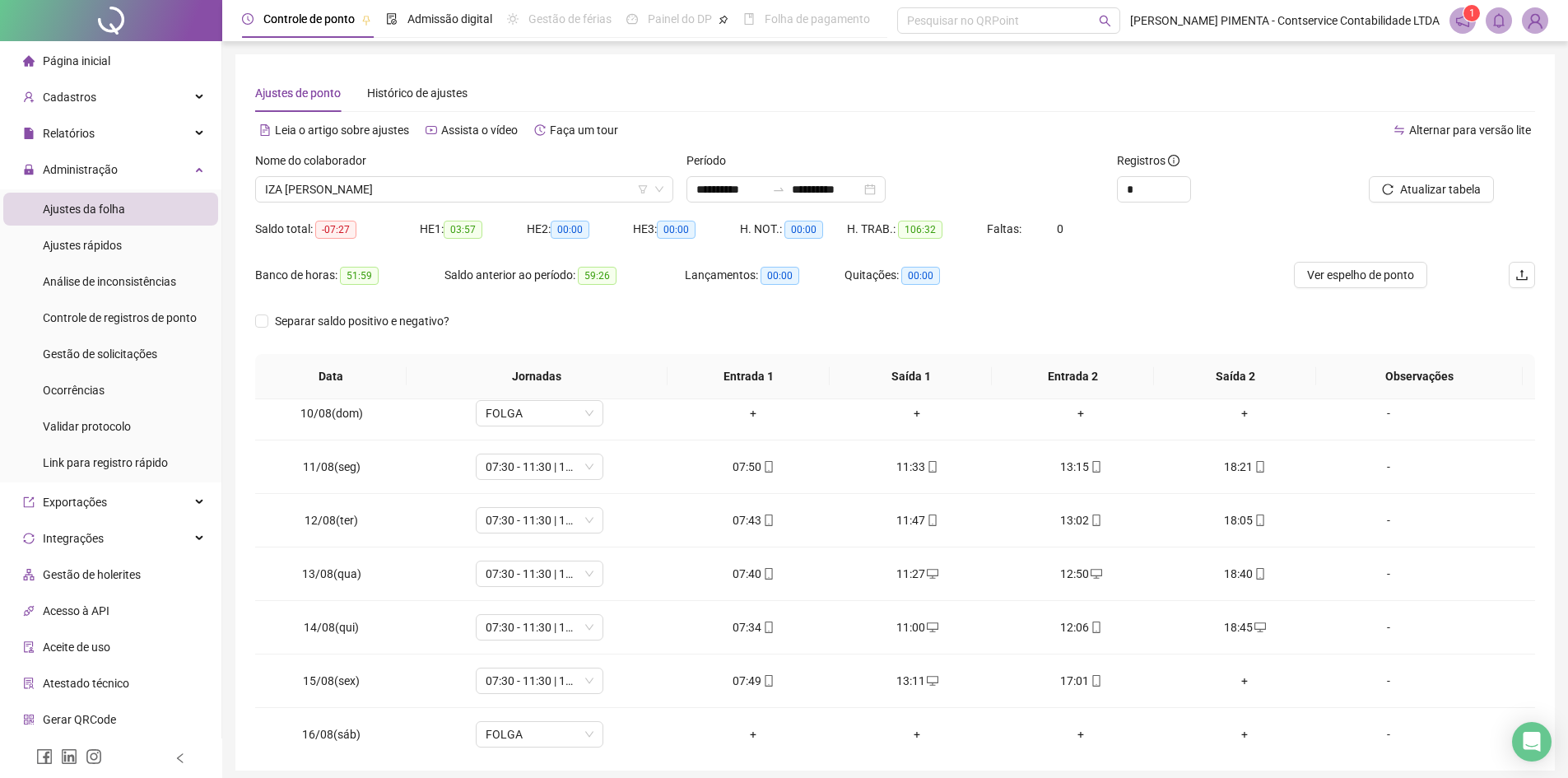
scroll to position [64, 0]
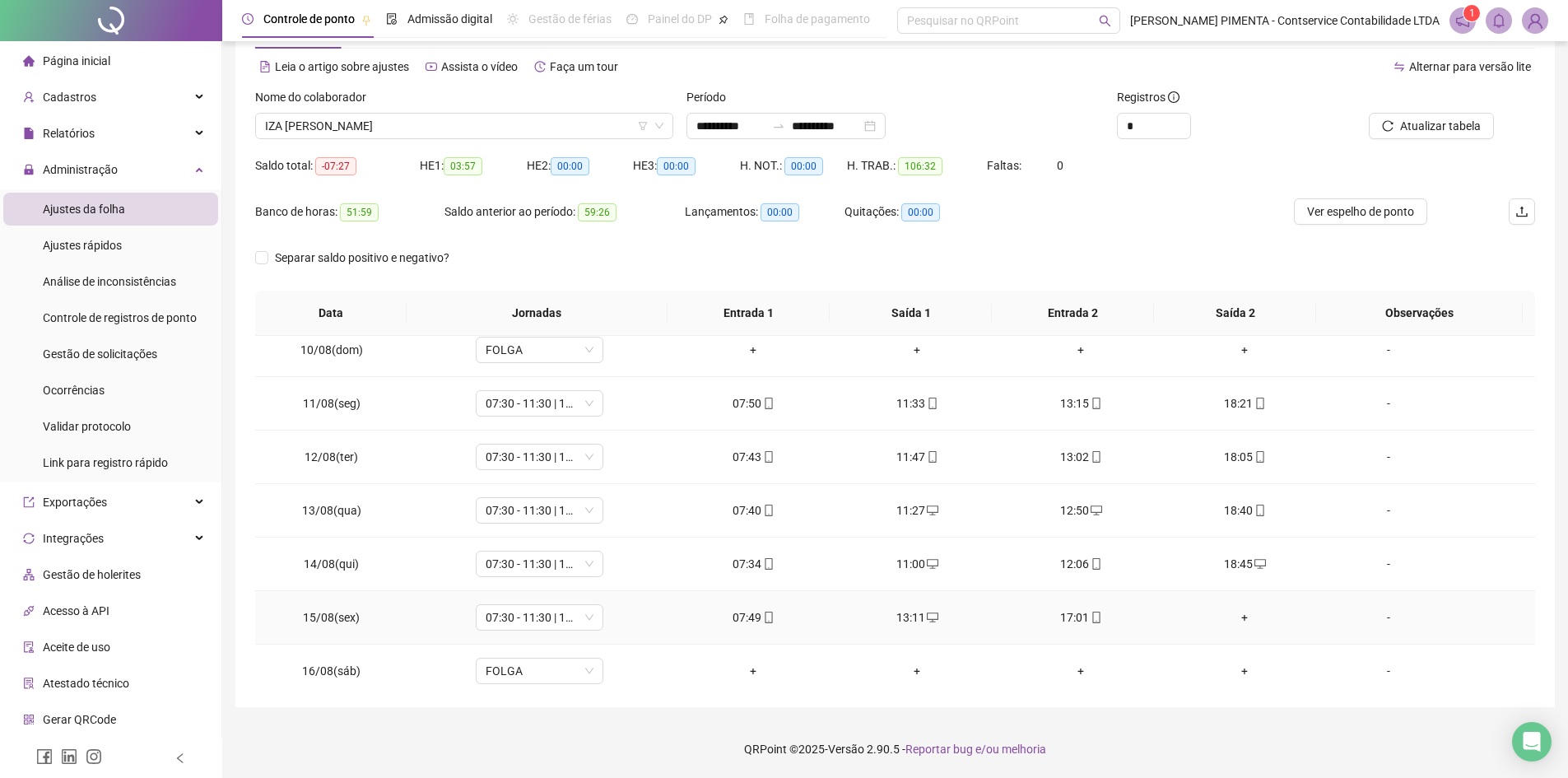
click at [1230, 618] on div "+" at bounding box center [1245, 618] width 137 height 18
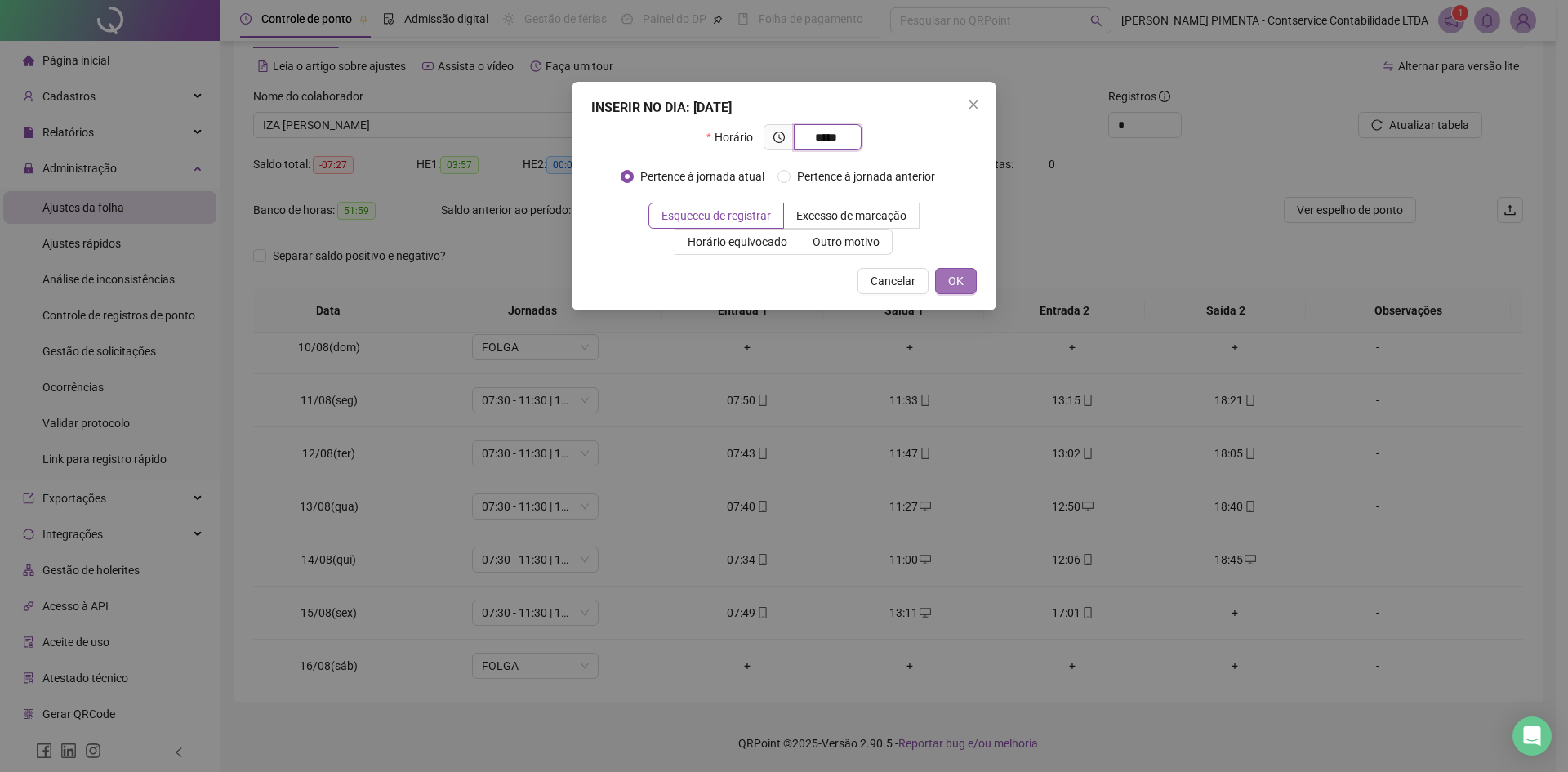
type input "*****"
click at [956, 280] on span "OK" at bounding box center [956, 281] width 16 height 18
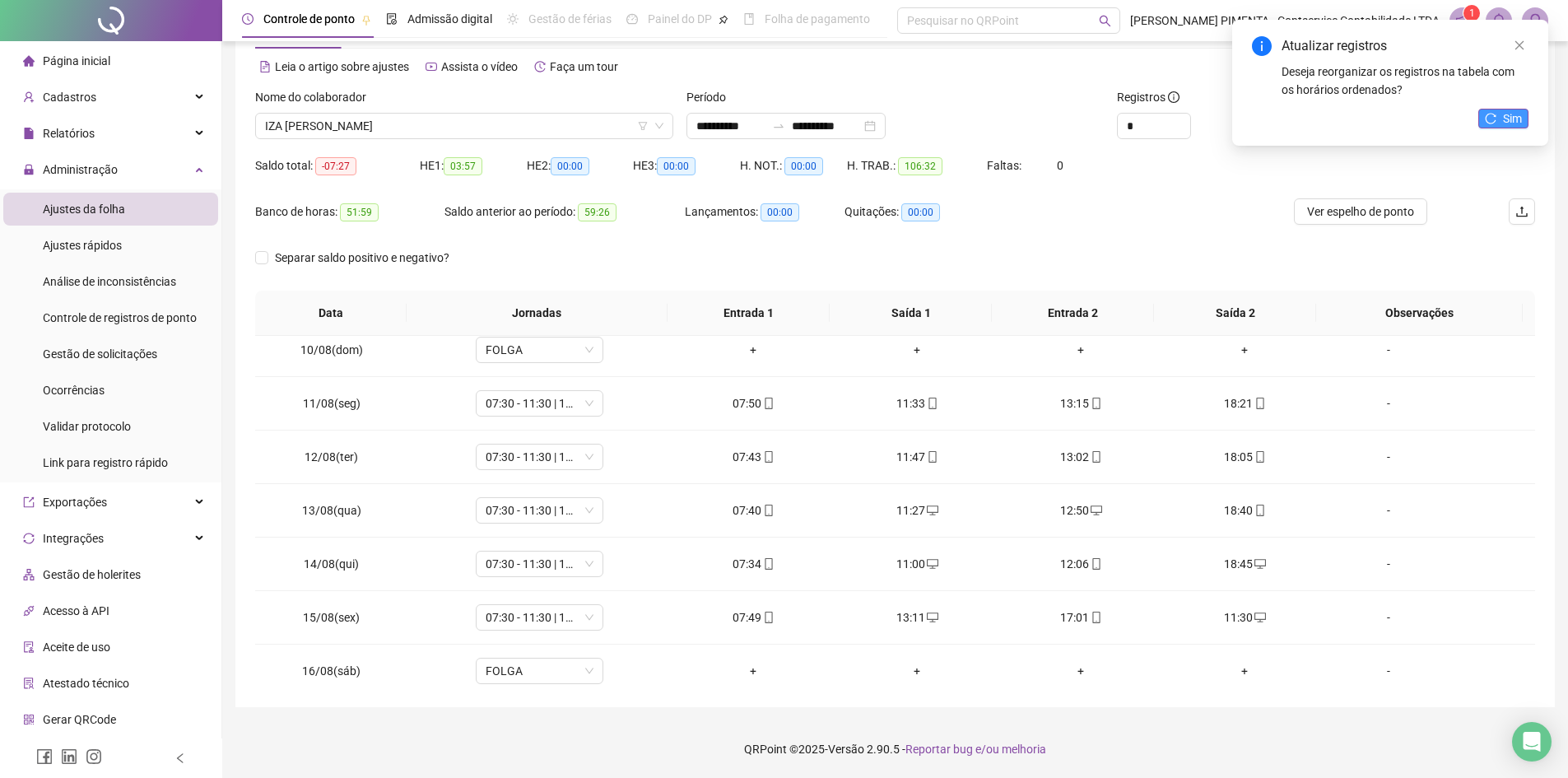
click at [1519, 117] on span "Sim" at bounding box center [1512, 119] width 19 height 18
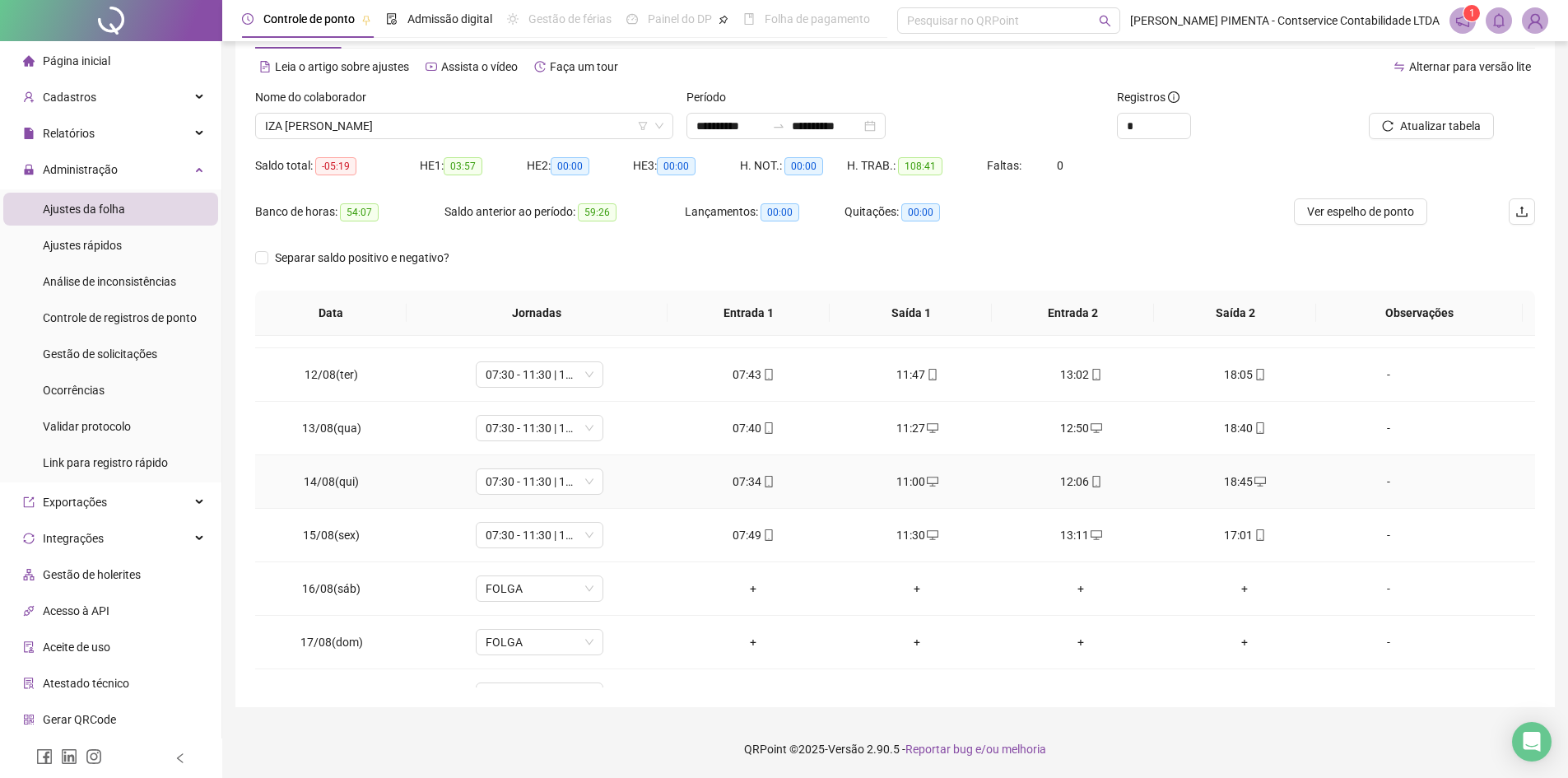
scroll to position [665, 0]
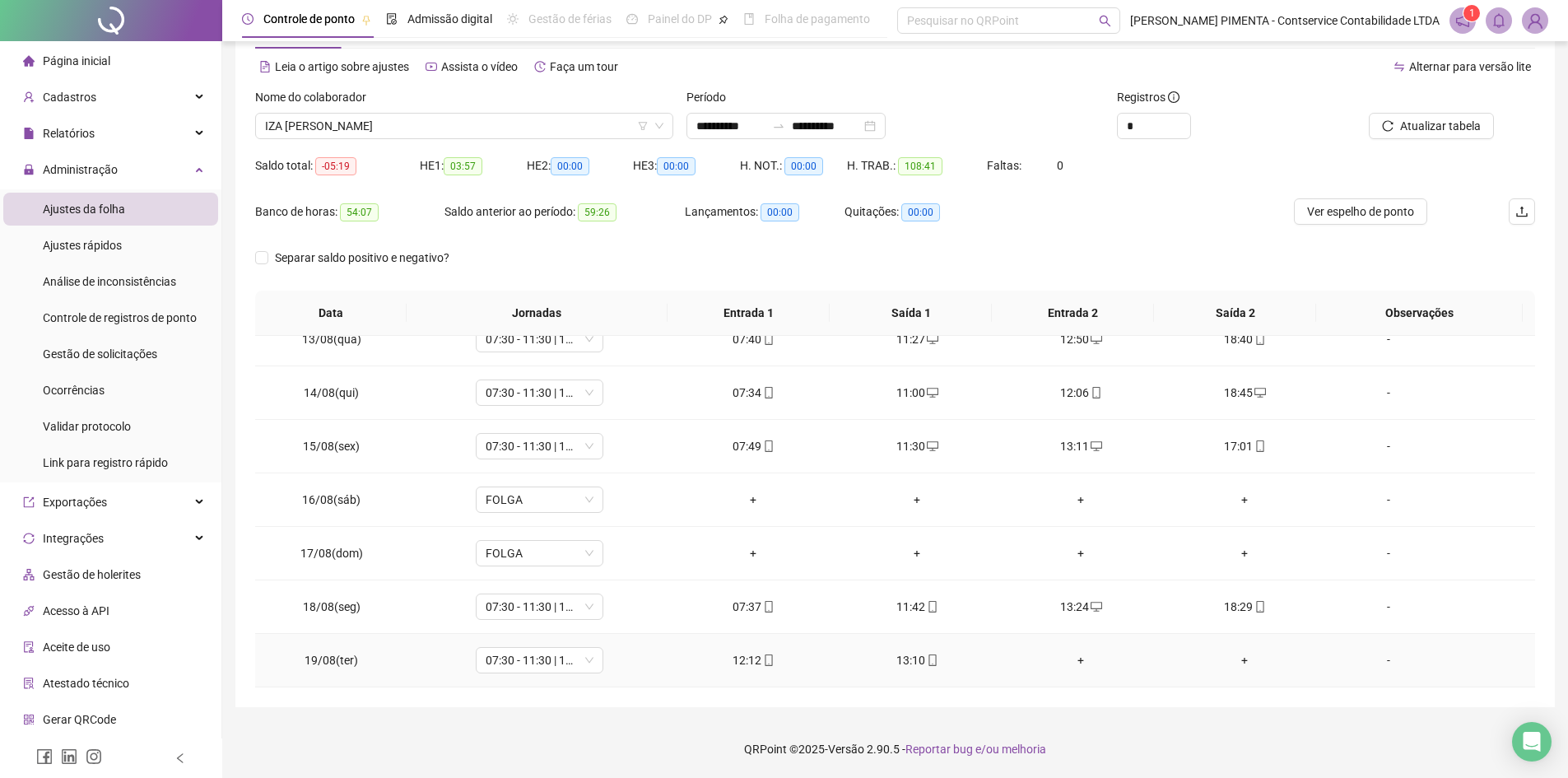
click at [1074, 658] on div "+" at bounding box center [1081, 661] width 137 height 18
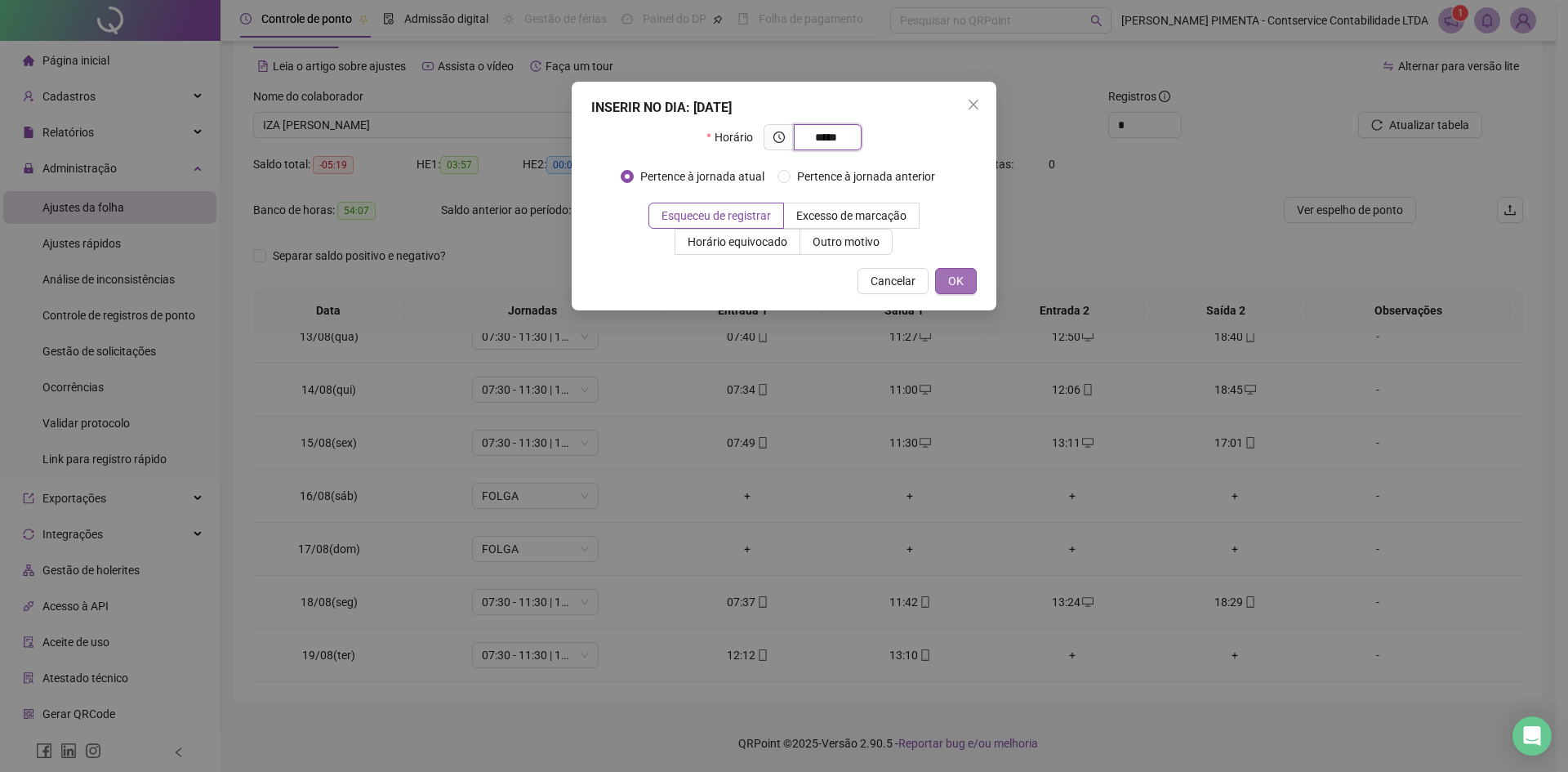
type input "*****"
click at [958, 287] on span "OK" at bounding box center [956, 281] width 16 height 18
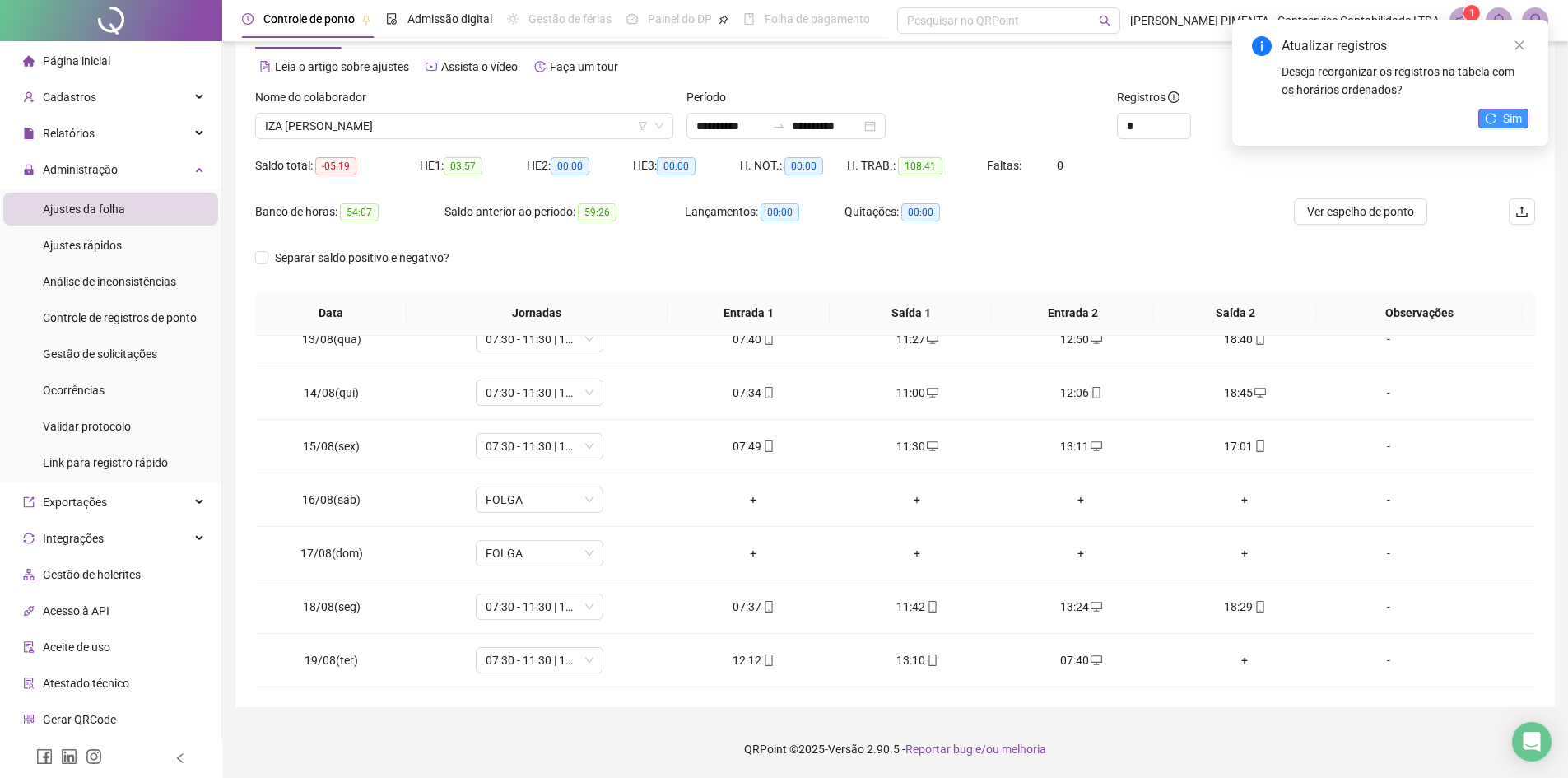
click at [1521, 119] on span "Sim" at bounding box center [1512, 119] width 19 height 18
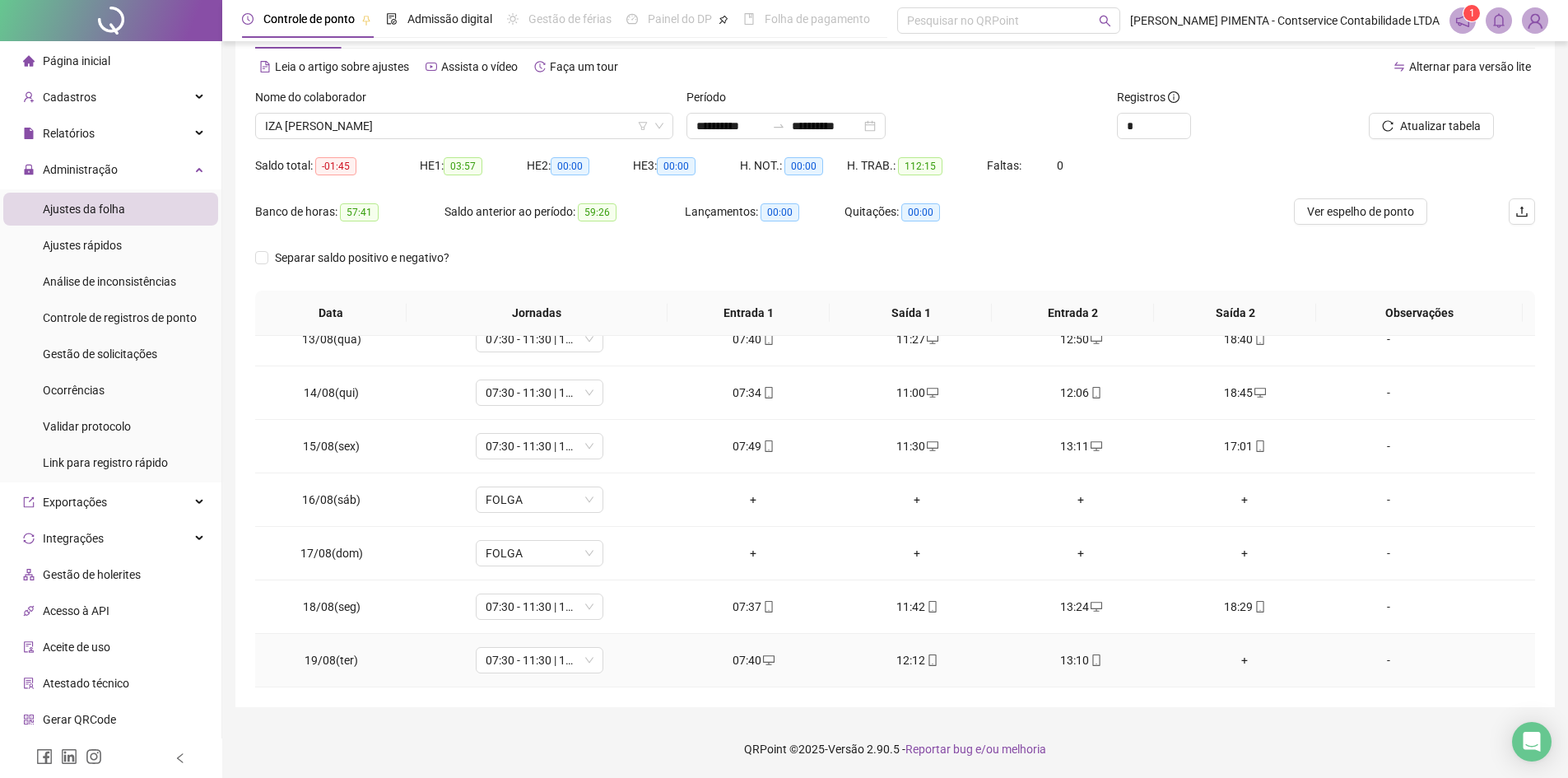
click at [1240, 662] on div "+" at bounding box center [1245, 661] width 137 height 18
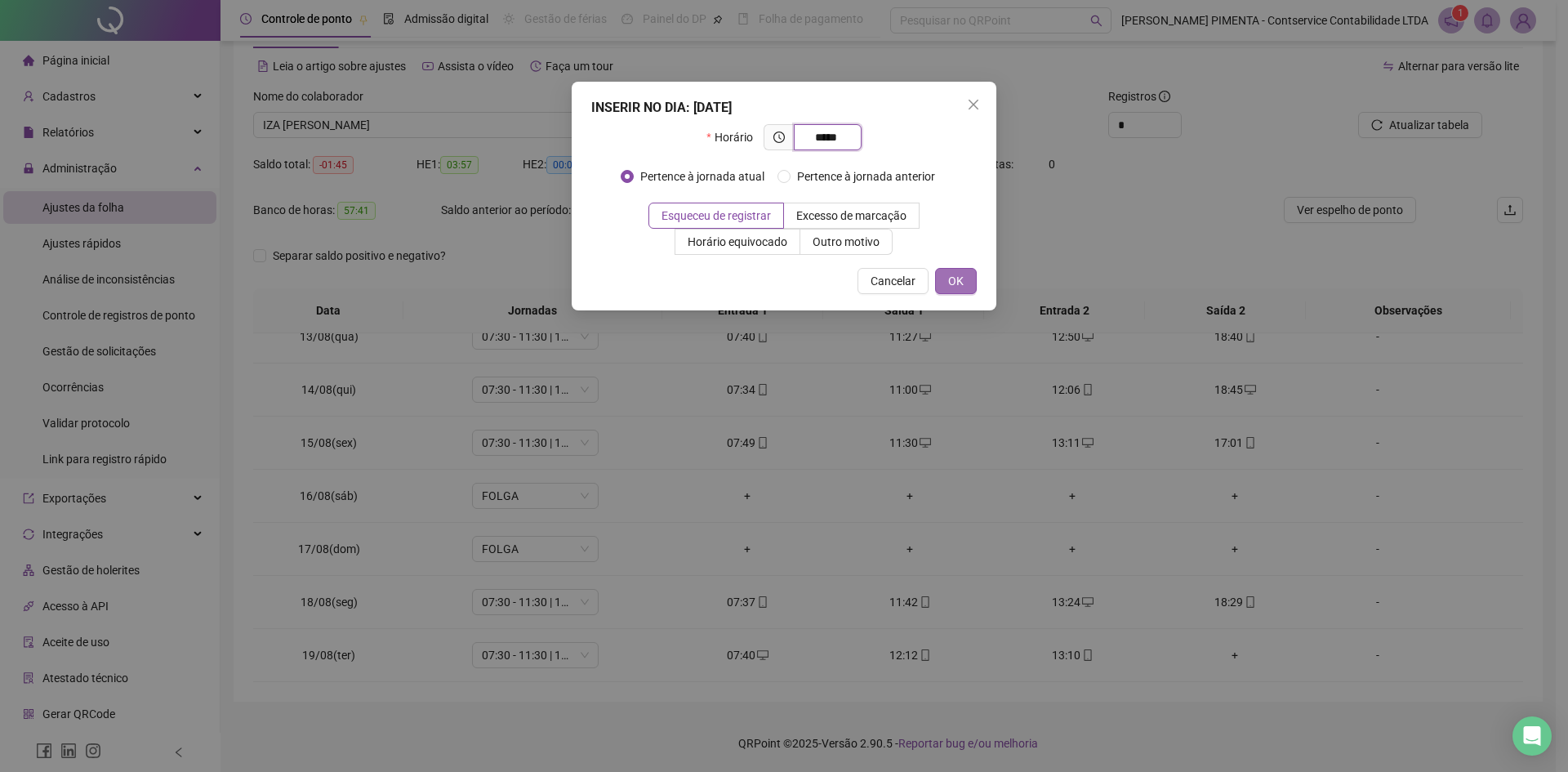
type input "*****"
click at [964, 270] on button "OK" at bounding box center [956, 280] width 42 height 26
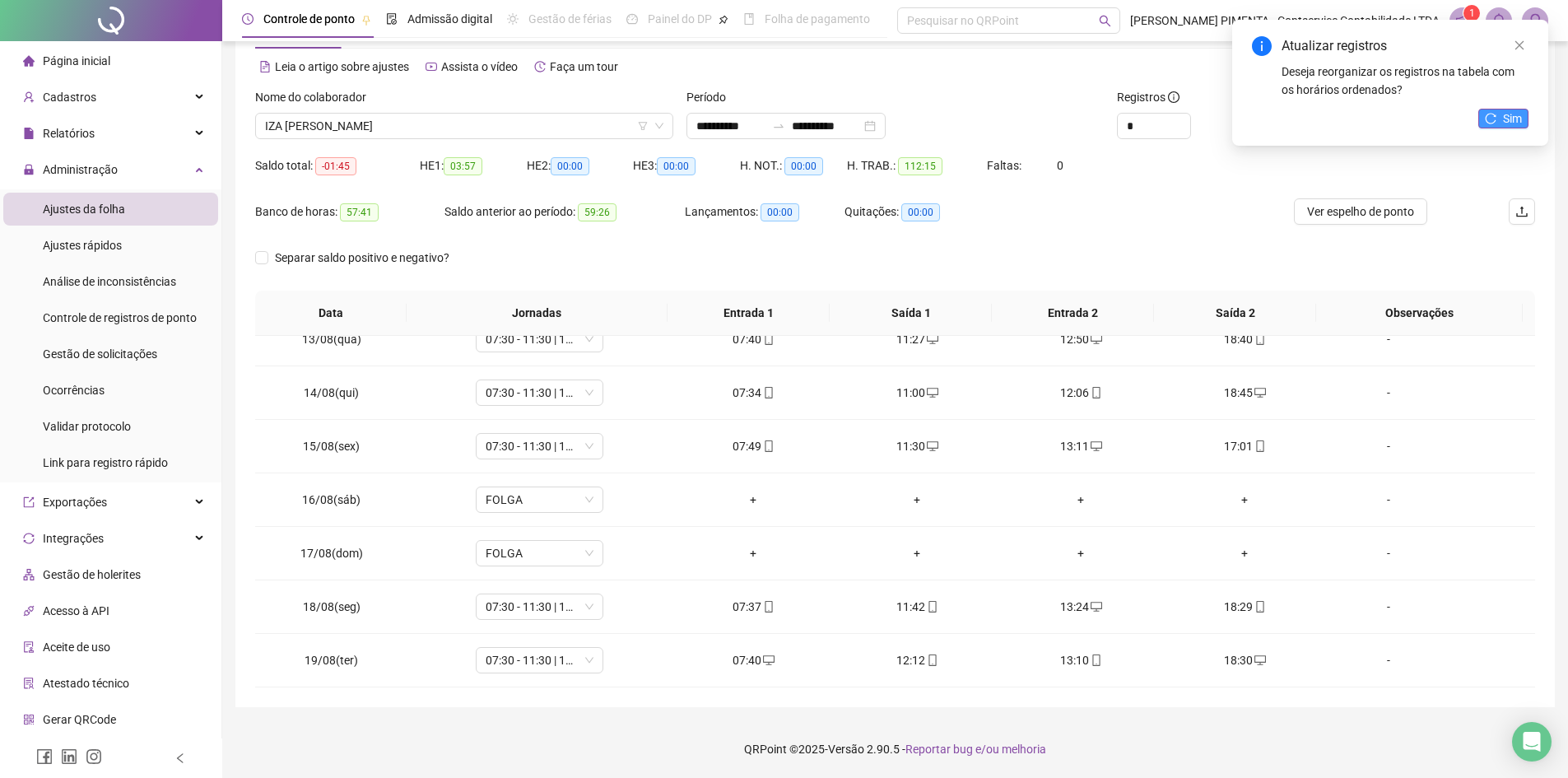
click at [1499, 122] on button "Sim" at bounding box center [1503, 119] width 50 height 20
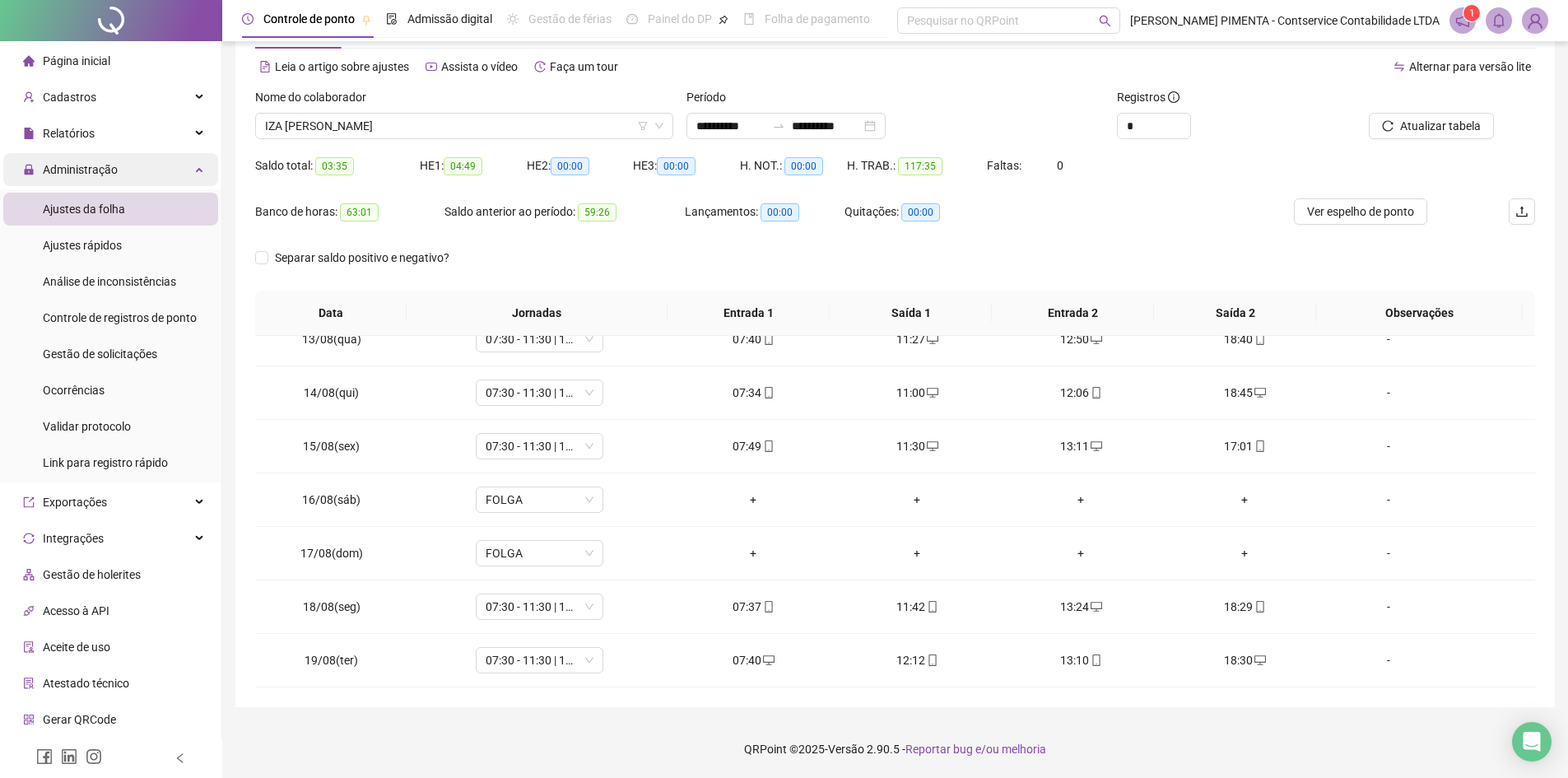
click at [69, 160] on span "Administração" at bounding box center [70, 169] width 95 height 33
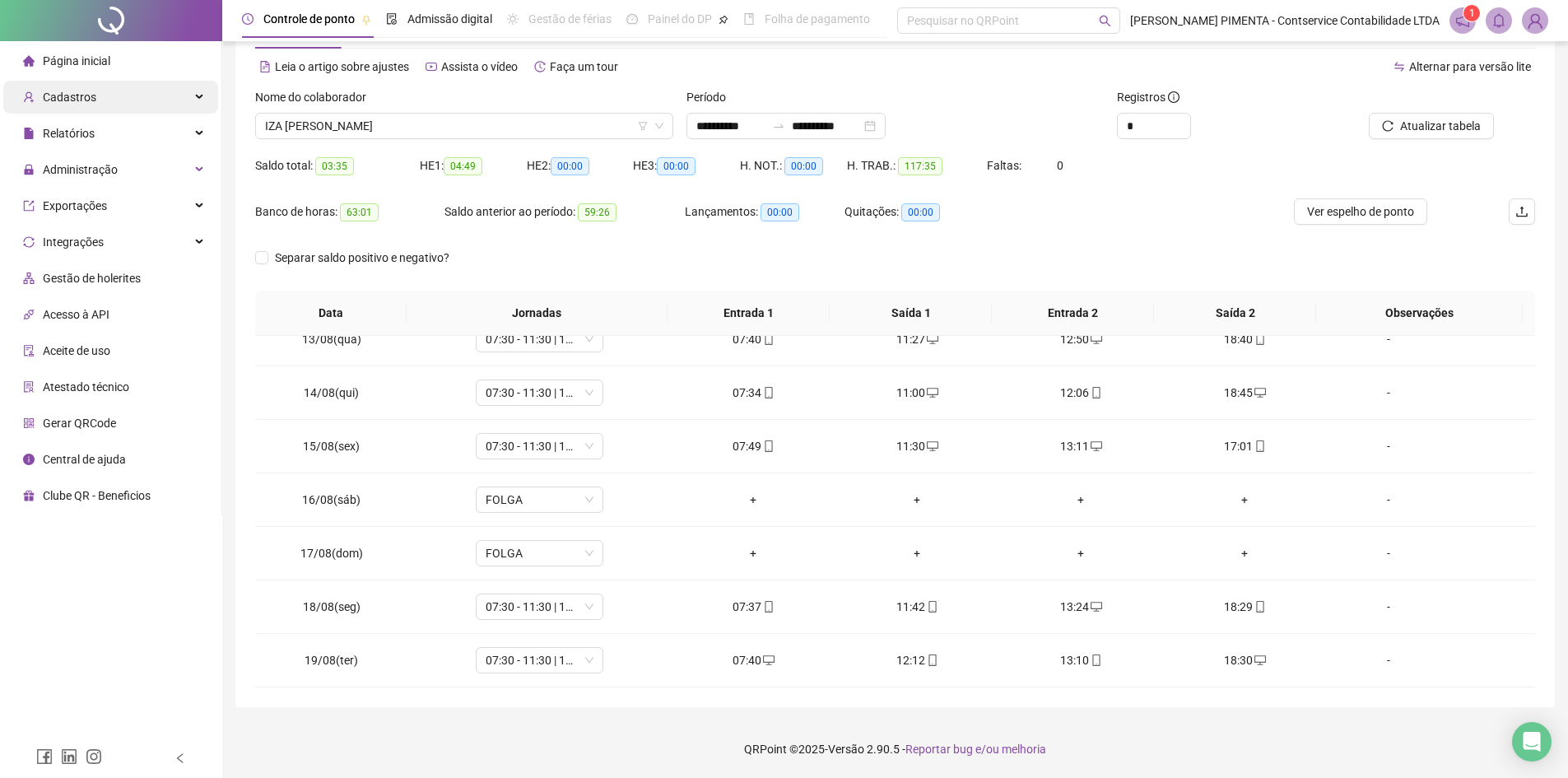
click at [84, 91] on span "Cadastros" at bounding box center [70, 97] width 54 height 13
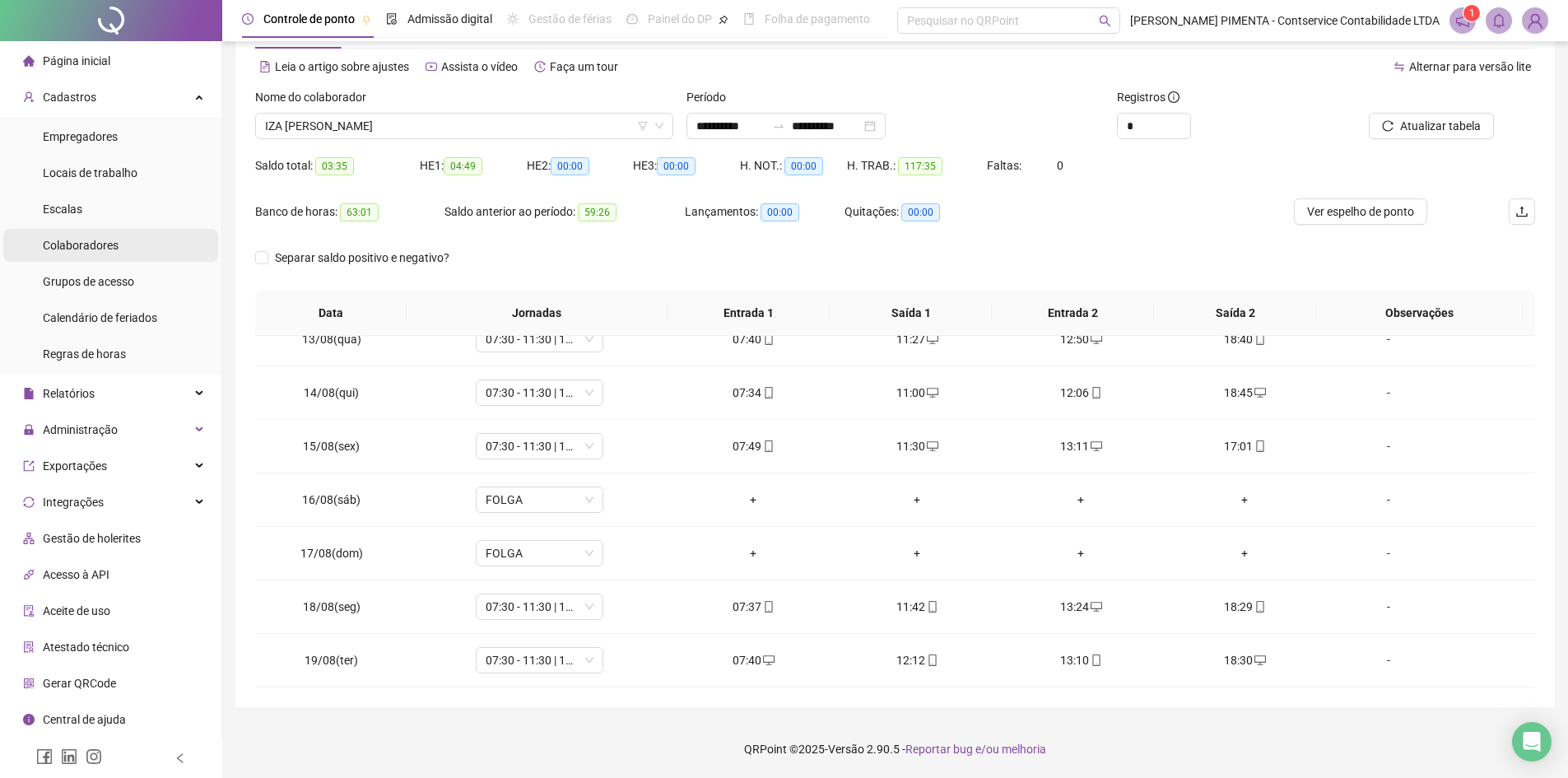
click at [119, 239] on li "Colaboradores" at bounding box center [111, 245] width 215 height 33
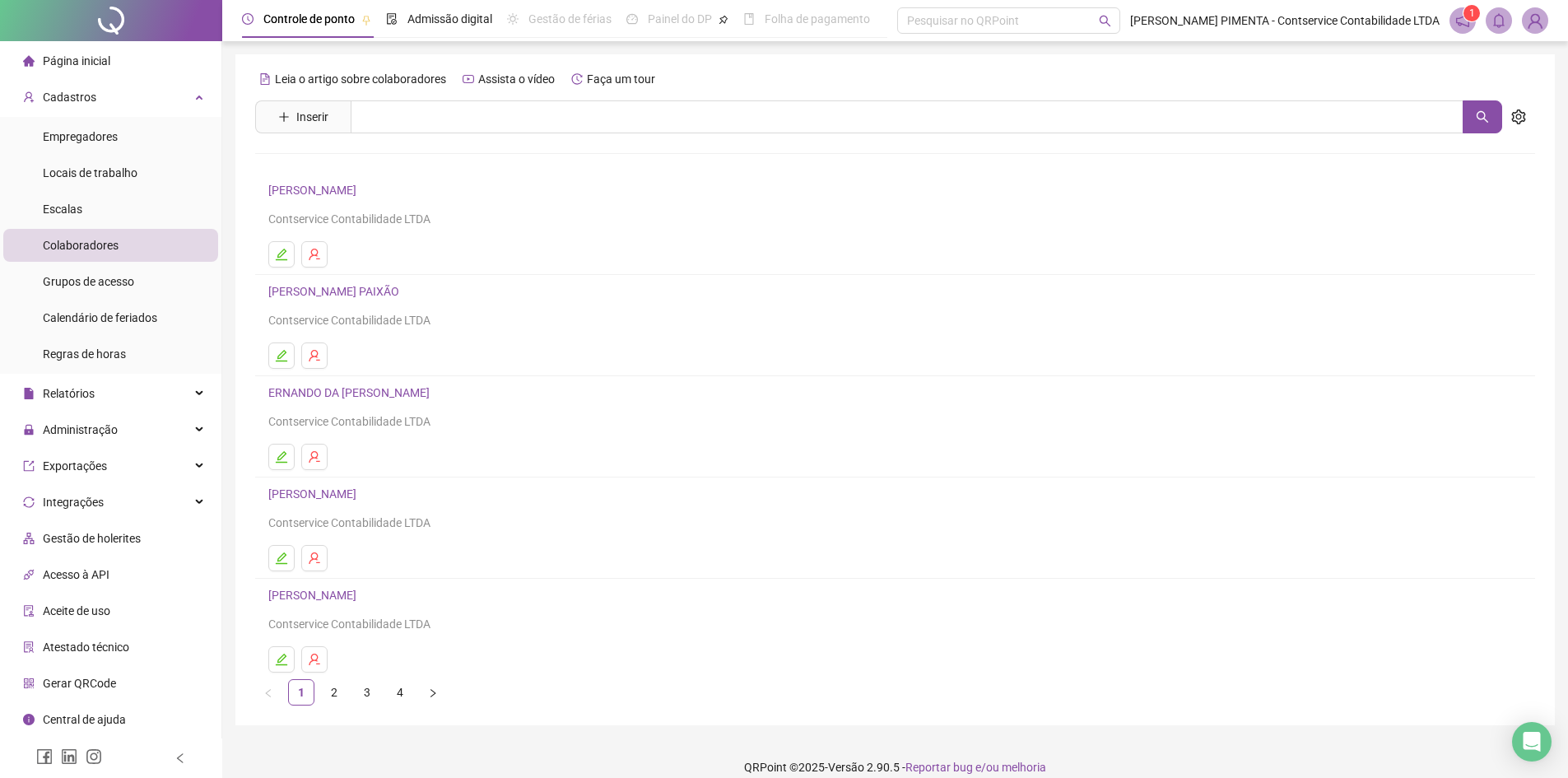
scroll to position [18, 0]
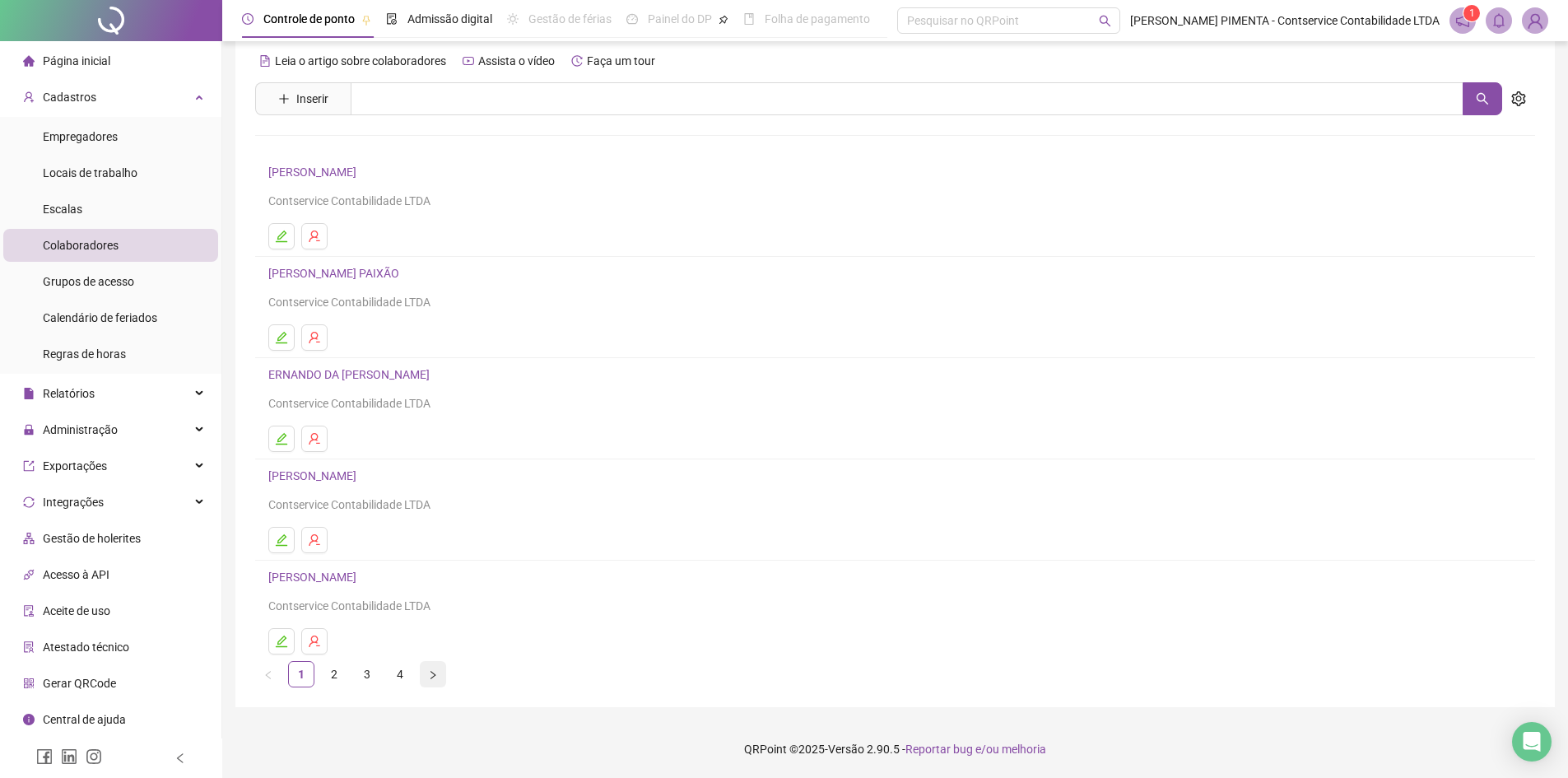
click at [428, 677] on icon "right" at bounding box center [433, 675] width 10 height 10
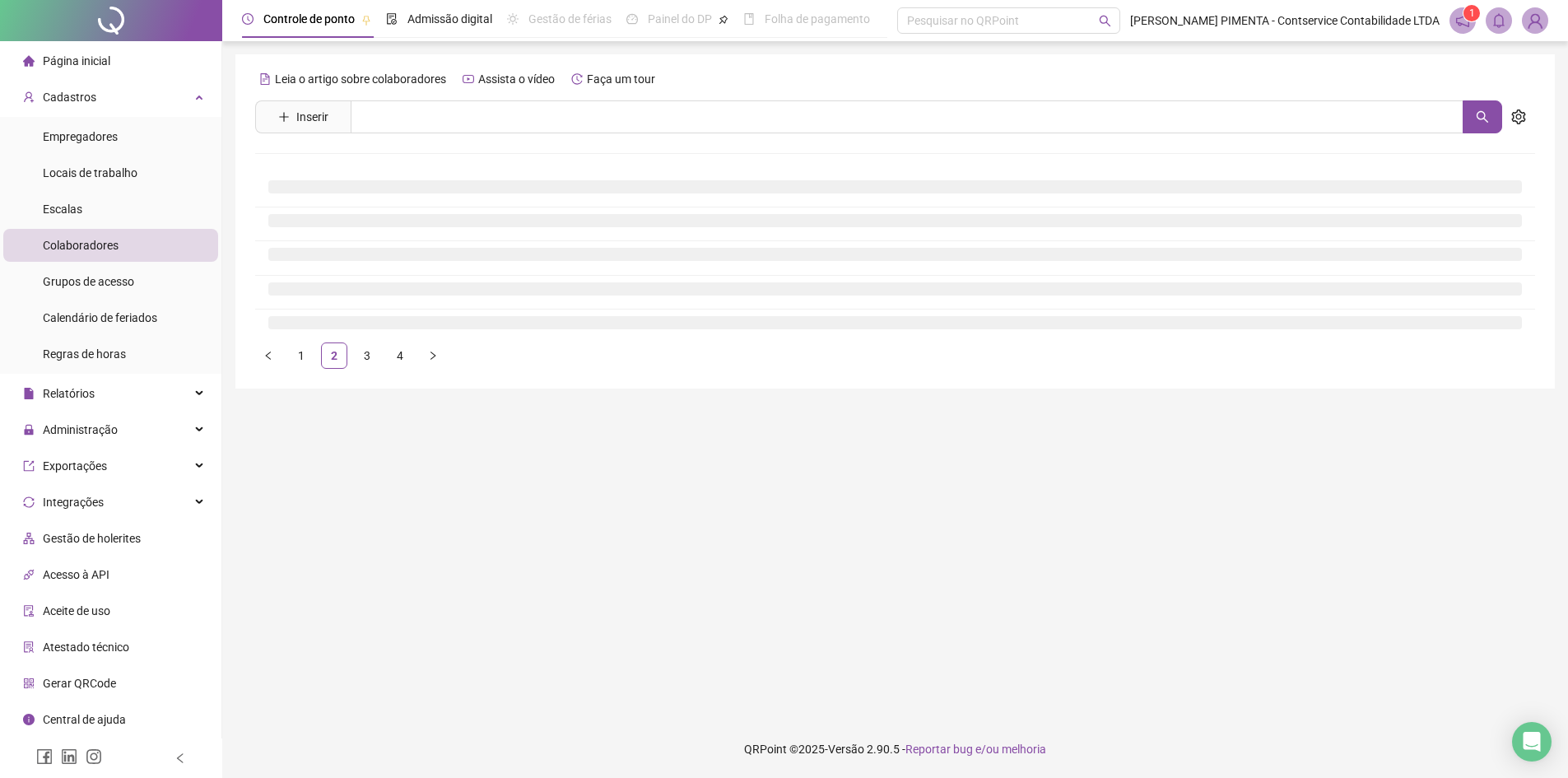
scroll to position [0, 0]
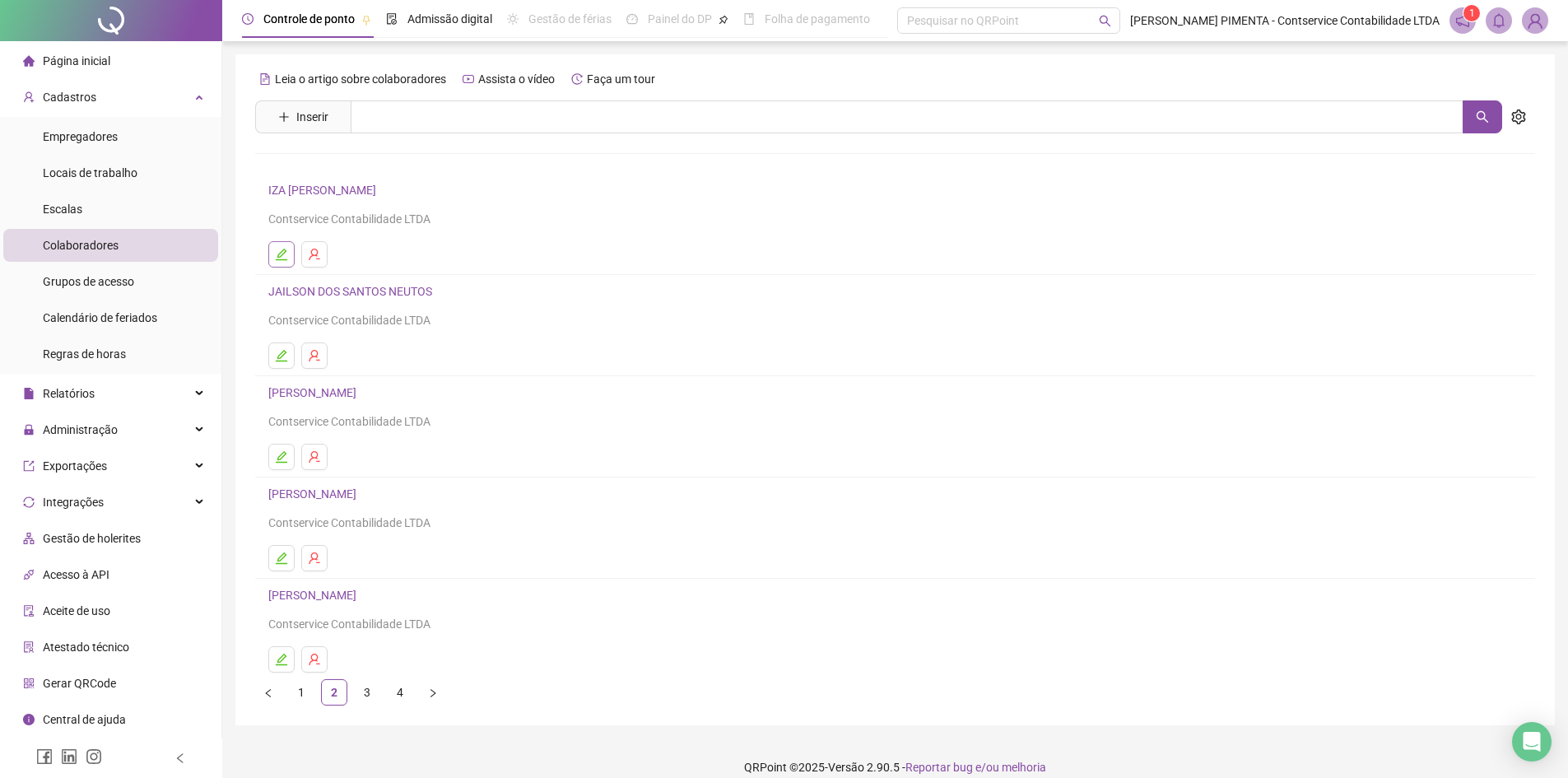
click at [282, 248] on icon "edit" at bounding box center [282, 255] width 13 height 13
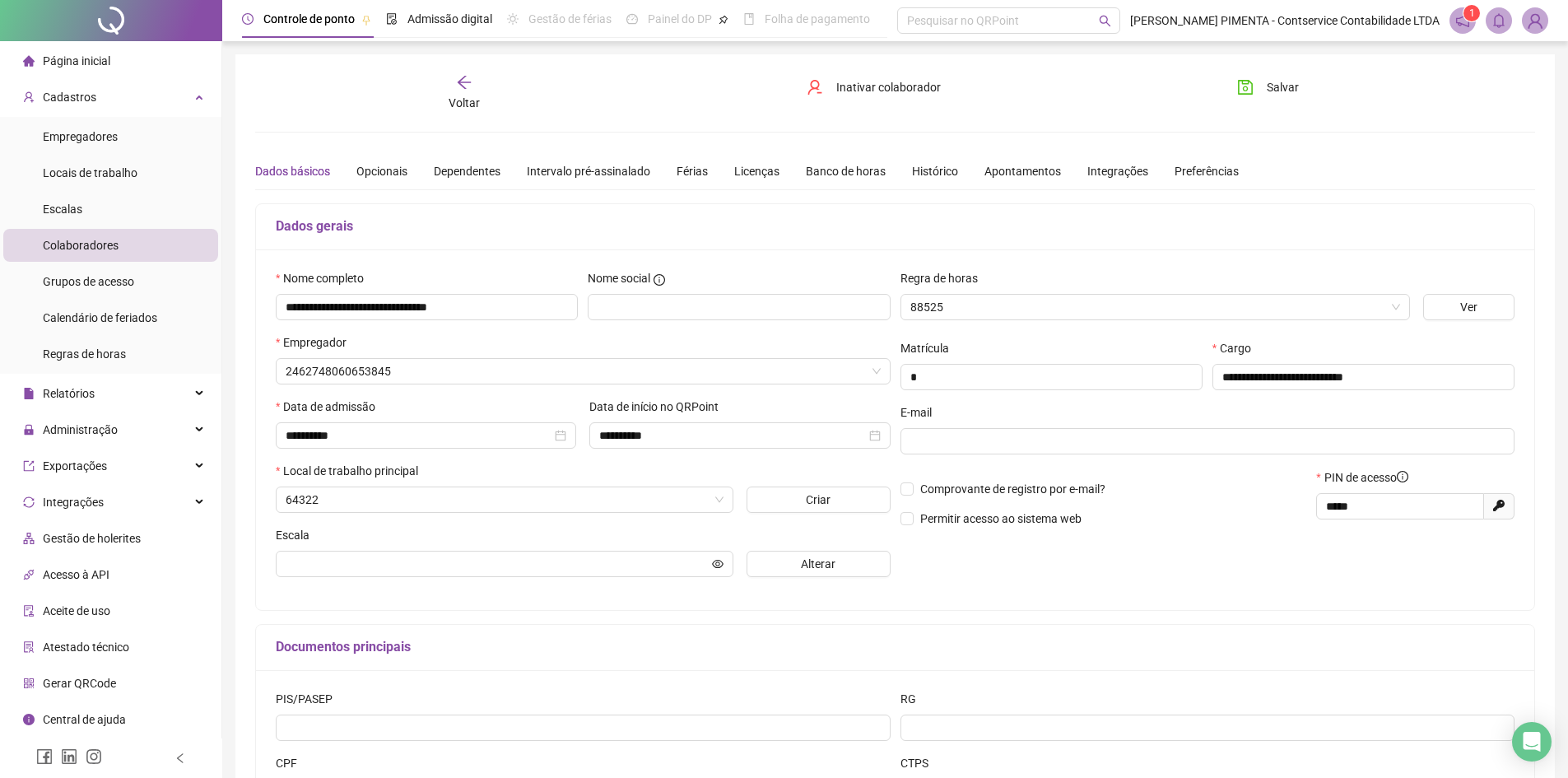
type input "**********"
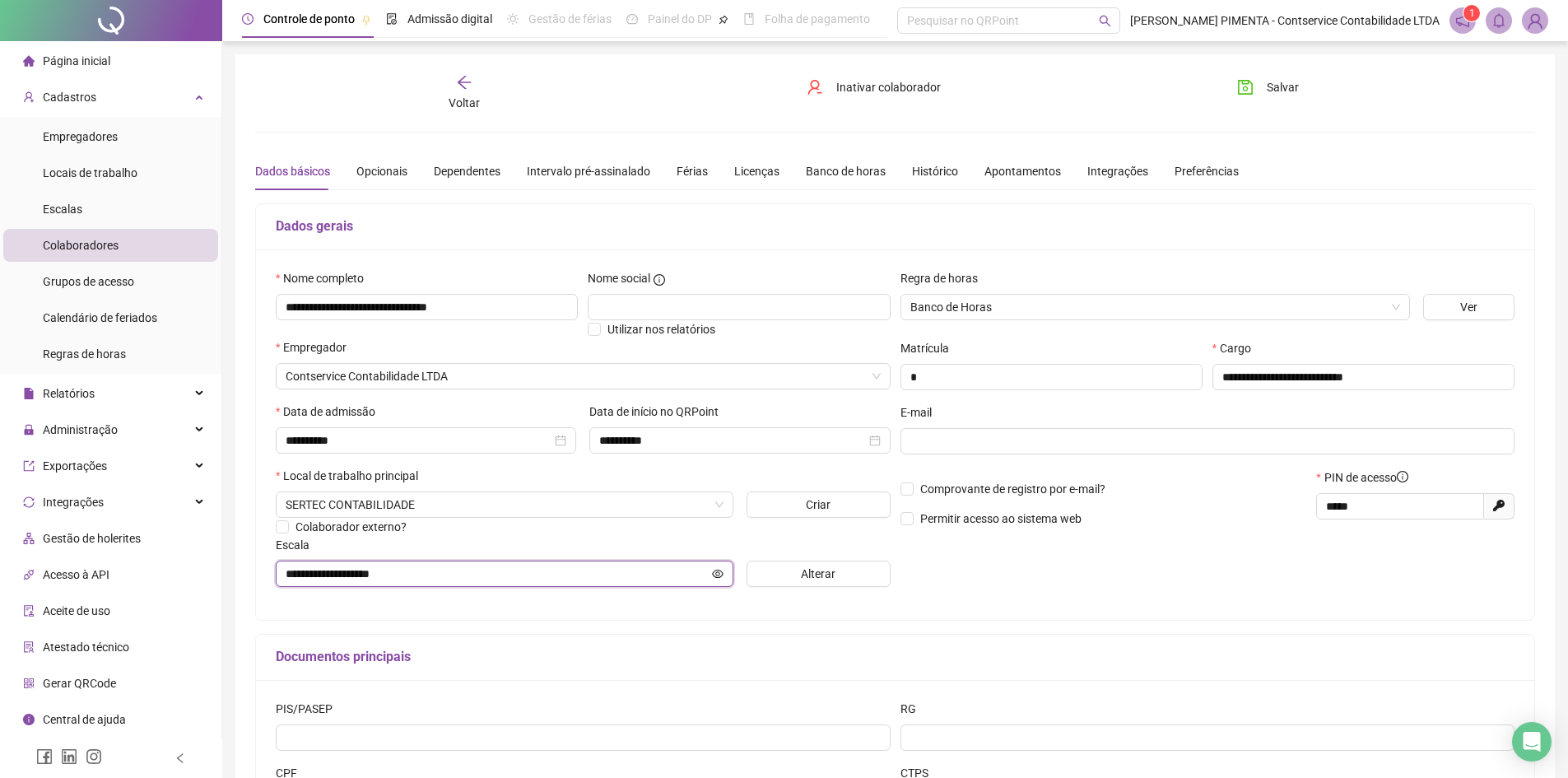
click at [720, 575] on icon "eye" at bounding box center [717, 574] width 12 height 12
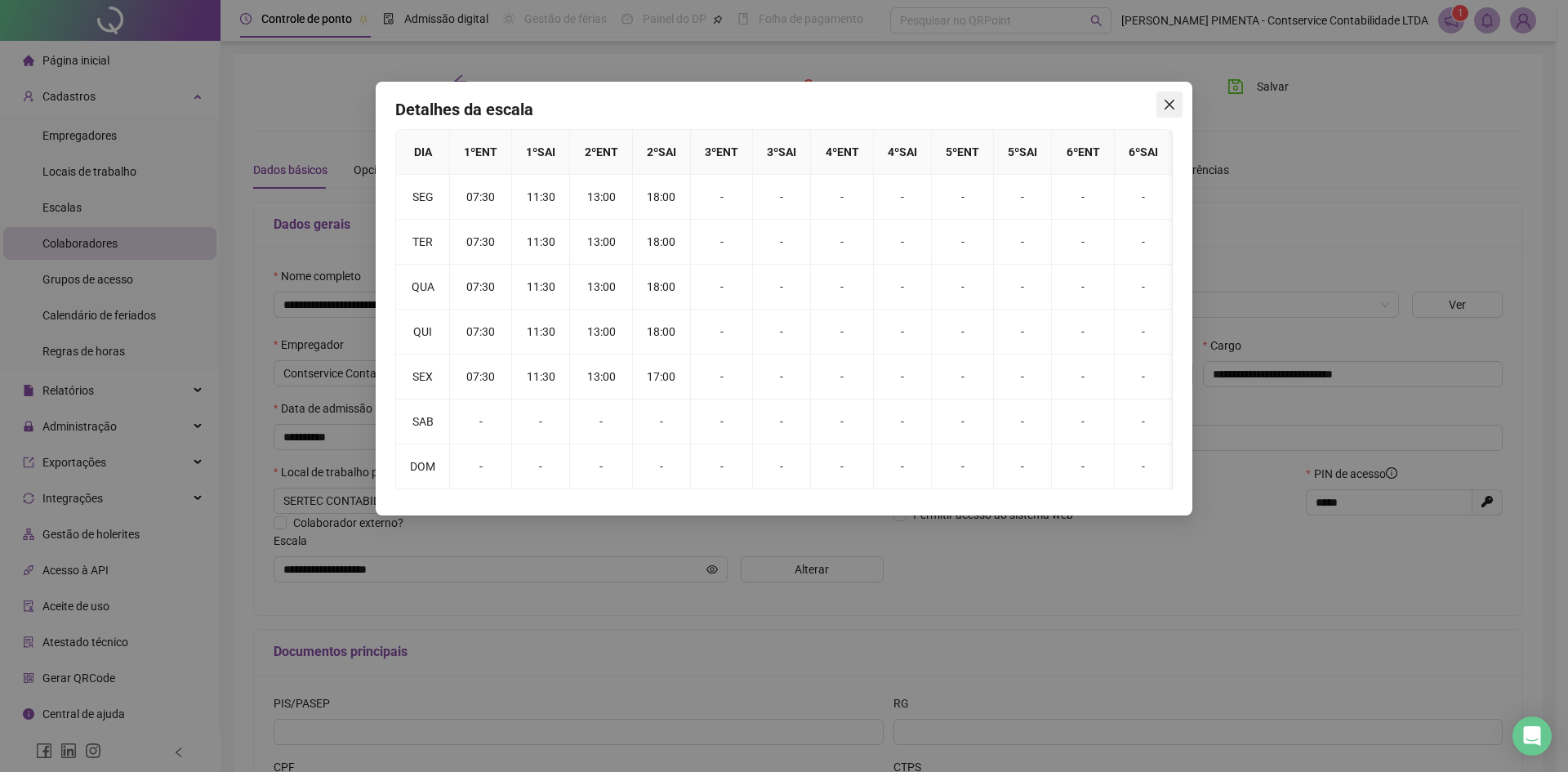
click at [1174, 101] on icon "close" at bounding box center [1170, 105] width 10 height 10
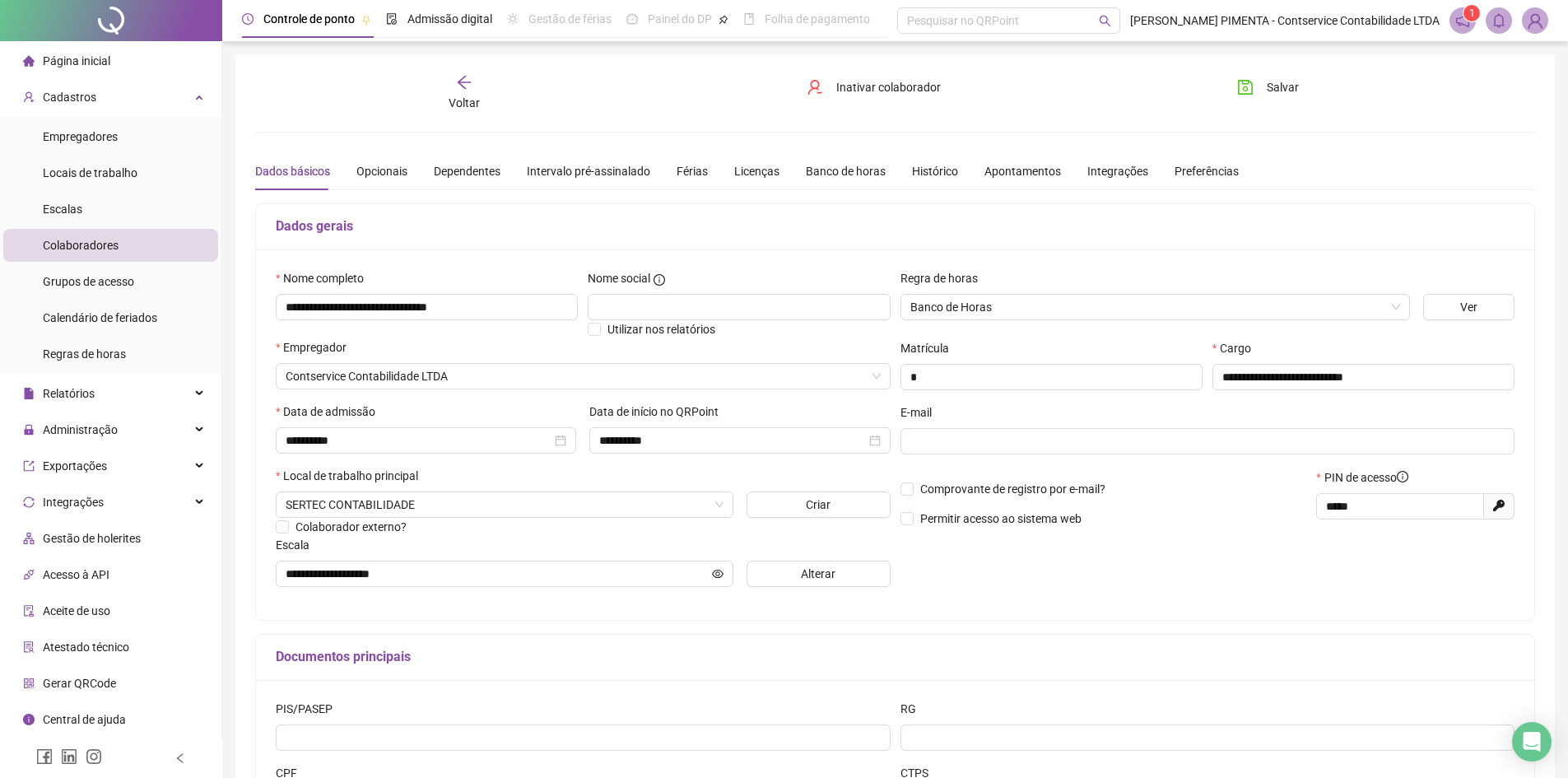
click at [126, 241] on li "Colaboradores" at bounding box center [111, 245] width 215 height 33
click at [456, 73] on div "**********" at bounding box center [895, 461] width 1319 height 814
click at [468, 89] on icon "arrow-left" at bounding box center [464, 82] width 17 height 17
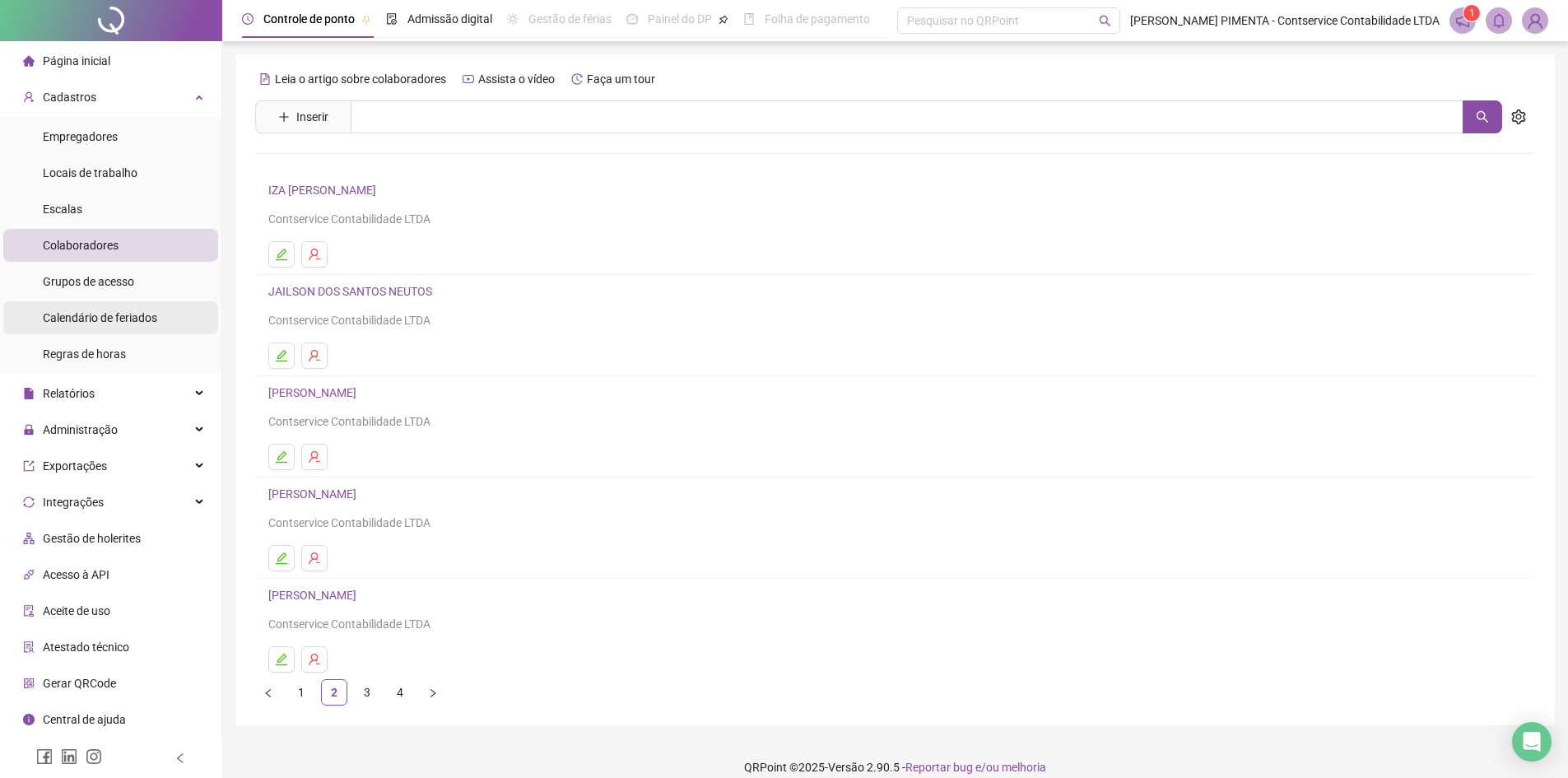
click at [105, 321] on span "Calendário de feriados" at bounding box center [100, 318] width 114 height 13
